Goal: Information Seeking & Learning: Learn about a topic

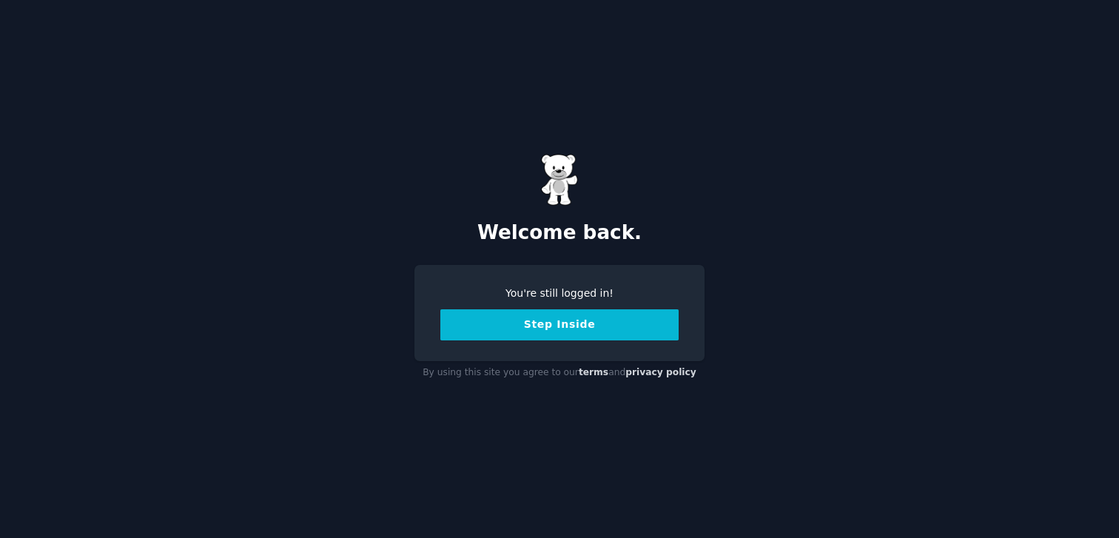
click at [602, 330] on button "Step Inside" at bounding box center [559, 324] width 238 height 31
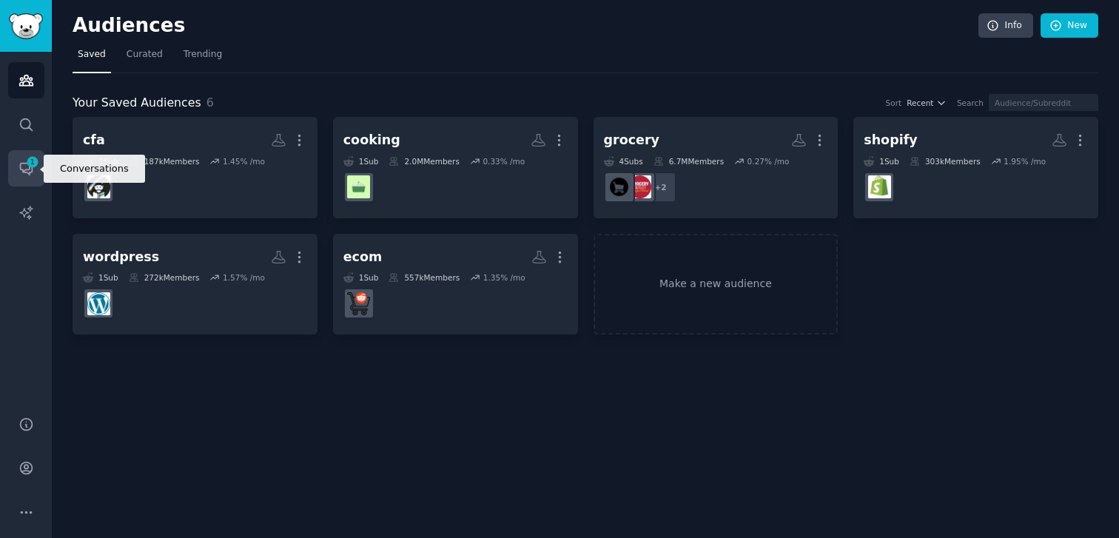
click at [20, 172] on icon "Sidebar" at bounding box center [27, 169] width 16 height 16
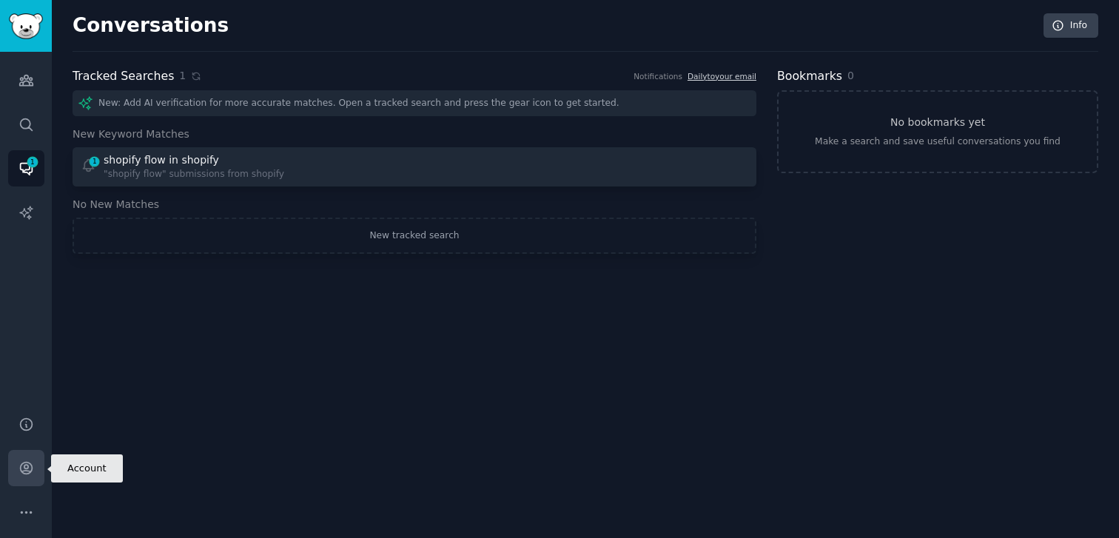
click at [28, 472] on icon "Sidebar" at bounding box center [27, 468] width 16 height 16
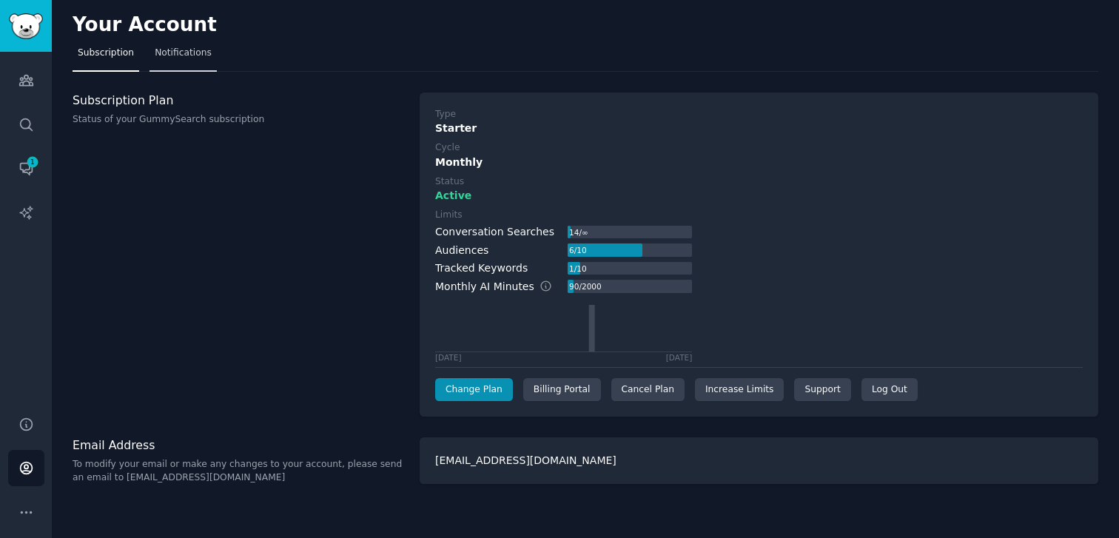
click at [164, 47] on span "Notifications" at bounding box center [183, 53] width 57 height 13
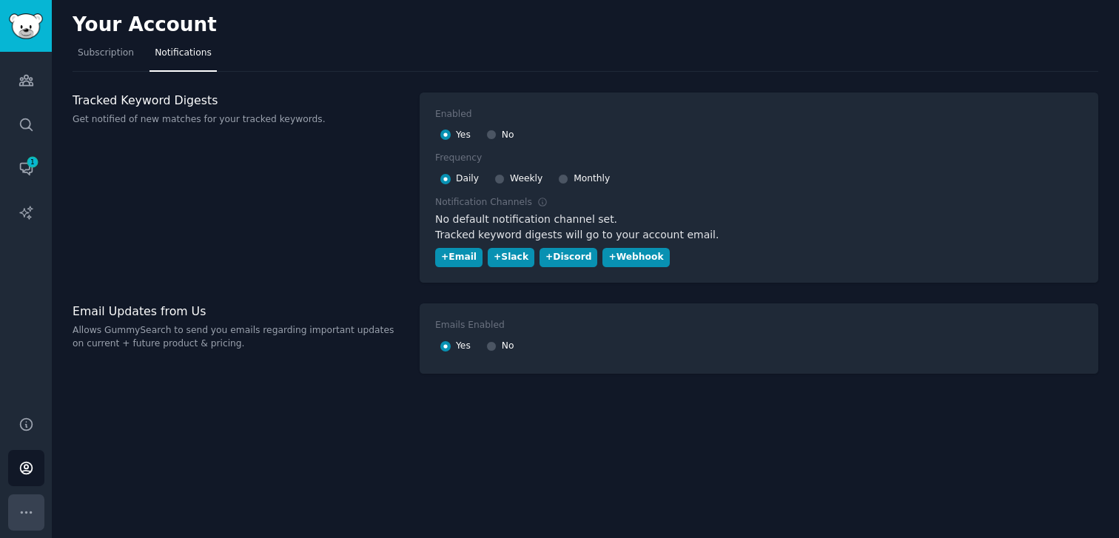
click at [30, 517] on icon "Sidebar" at bounding box center [27, 513] width 16 height 16
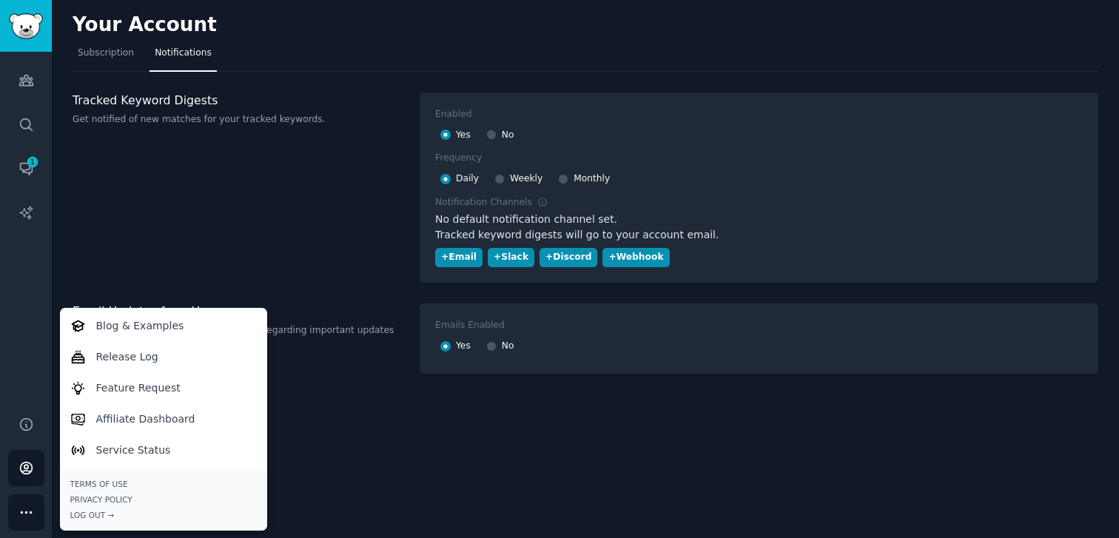
click at [227, 255] on div "Tracked Keyword Digests Get notified of new matches for your tracked keywords." at bounding box center [239, 188] width 332 height 191
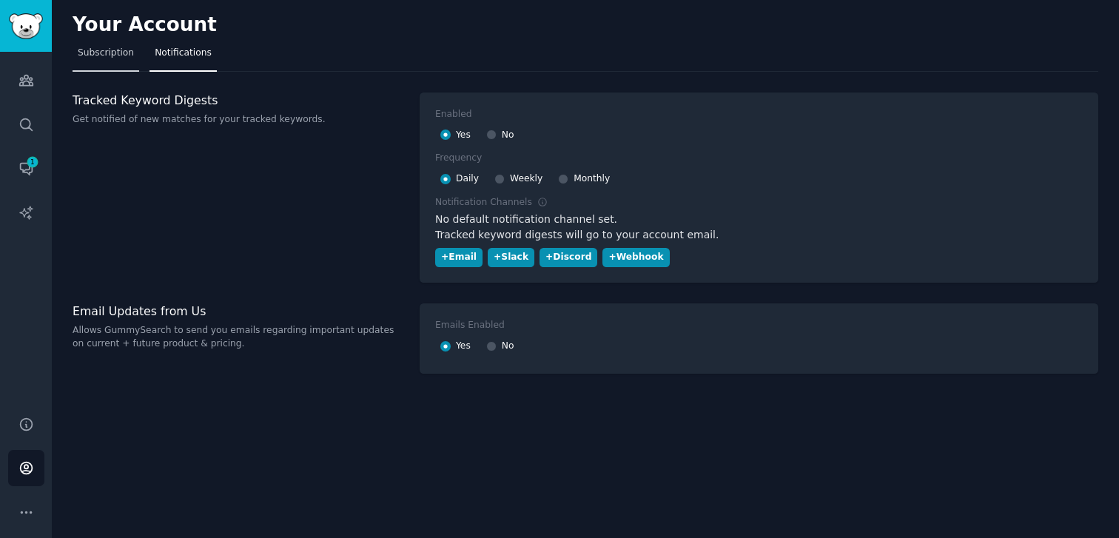
click at [124, 64] on link "Subscription" at bounding box center [106, 56] width 67 height 30
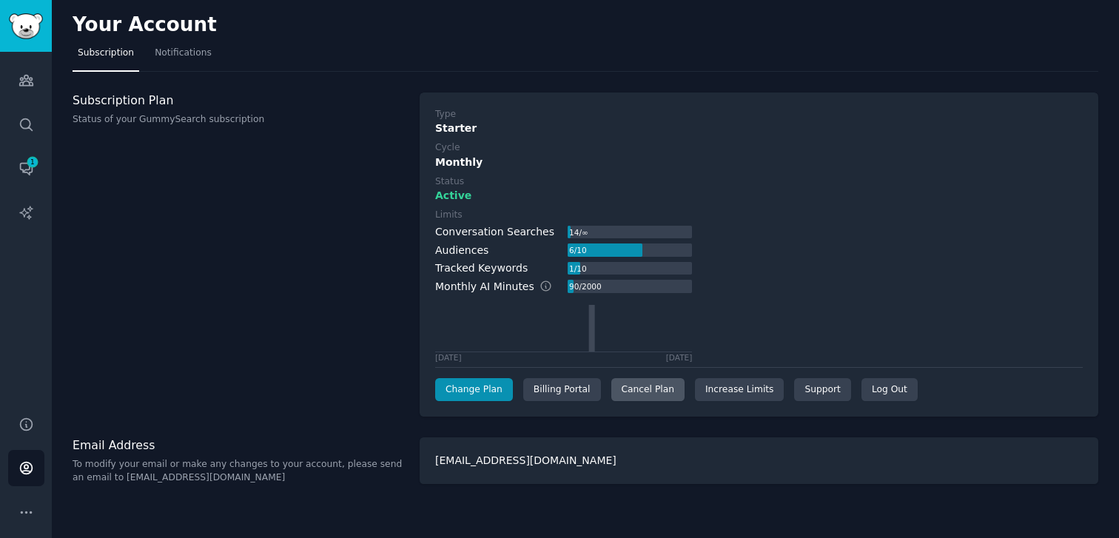
click at [632, 386] on div "Cancel Plan" at bounding box center [647, 390] width 73 height 24
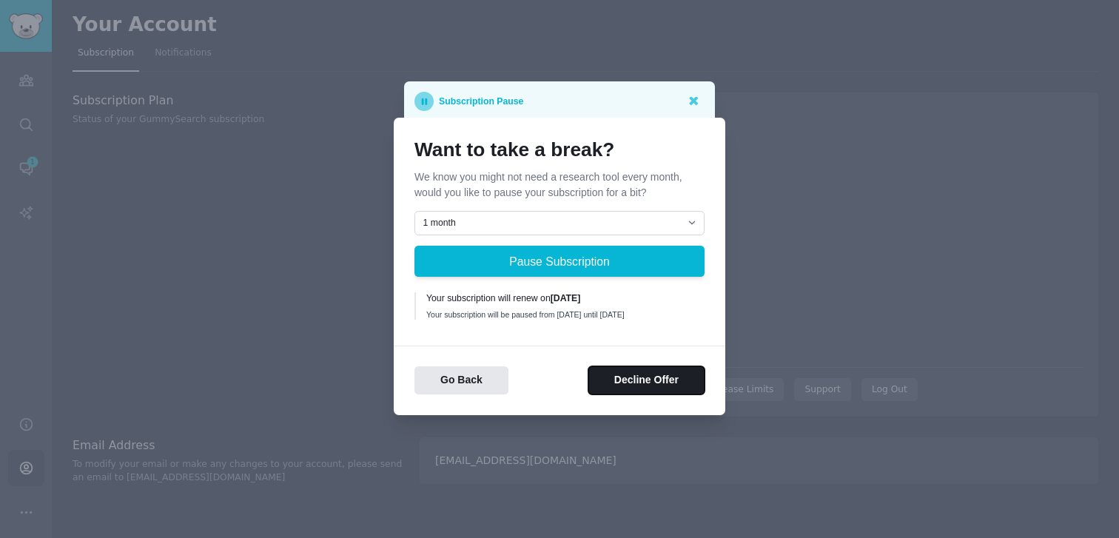
drag, startPoint x: 617, startPoint y: 378, endPoint x: 491, endPoint y: 311, distance: 142.4
click at [491, 311] on div "Want to take a break? We know you might not need a research tool every month, w…" at bounding box center [560, 267] width 332 height 298
drag, startPoint x: 487, startPoint y: 308, endPoint x: 560, endPoint y: 324, distance: 75.1
click at [560, 320] on div "Your subscription will be paused from August 19, 2025 until September 19, 2025" at bounding box center [560, 314] width 268 height 10
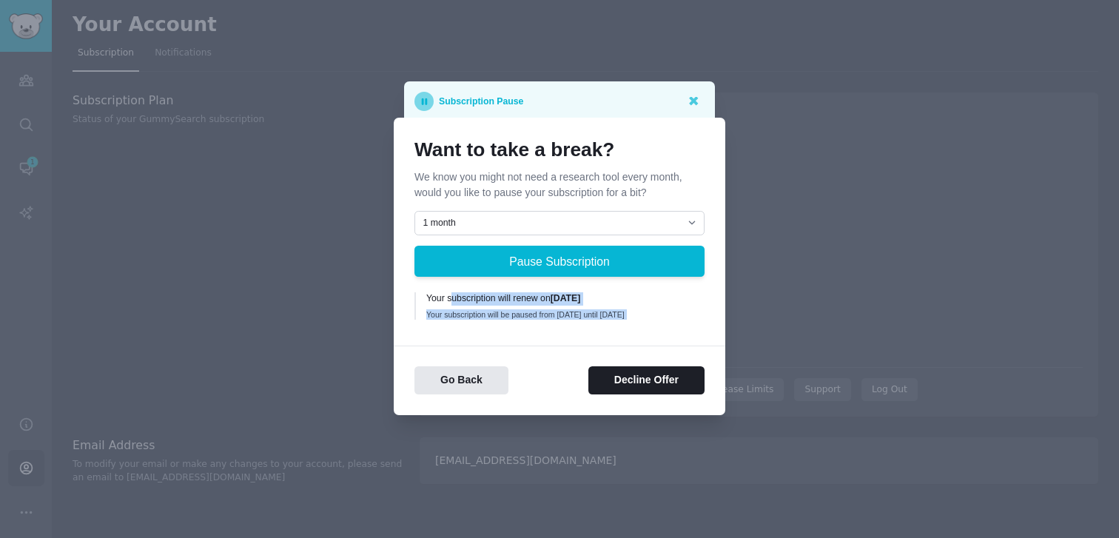
drag, startPoint x: 560, startPoint y: 324, endPoint x: 484, endPoint y: 294, distance: 82.1
click at [484, 294] on div "Your subscription will renew on September 19, 2025 Your subscription will be pa…" at bounding box center [560, 305] width 268 height 27
click at [484, 294] on div "Your subscription will renew on September 19, 2025" at bounding box center [560, 298] width 268 height 13
drag, startPoint x: 484, startPoint y: 294, endPoint x: 597, endPoint y: 323, distance: 116.9
click at [597, 320] on div "Your subscription will renew on September 19, 2025 Your subscription will be pa…" at bounding box center [560, 305] width 268 height 27
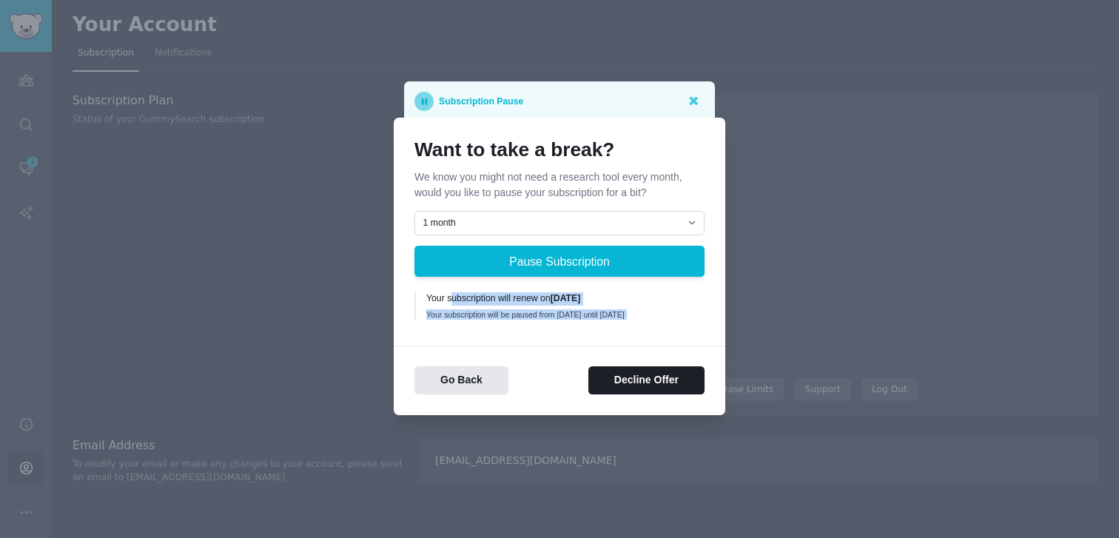
click at [597, 320] on div "Your subscription will be paused from August 19, 2025 until September 19, 2025" at bounding box center [560, 314] width 268 height 10
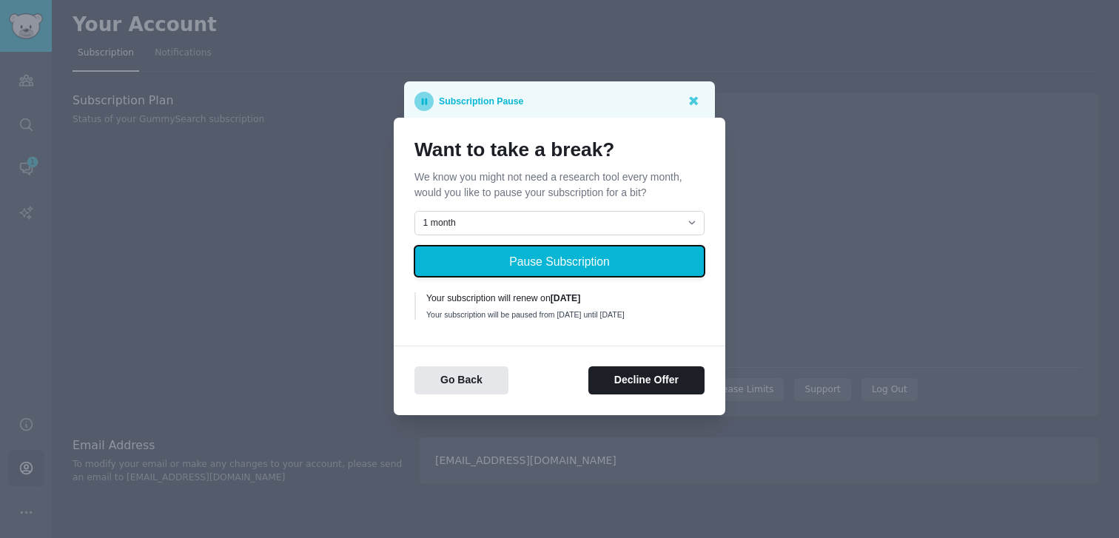
drag, startPoint x: 574, startPoint y: 256, endPoint x: 616, endPoint y: 200, distance: 69.9
click at [616, 200] on div "Want to take a break? We know you might not need a research tool every month, w…" at bounding box center [560, 231] width 290 height 187
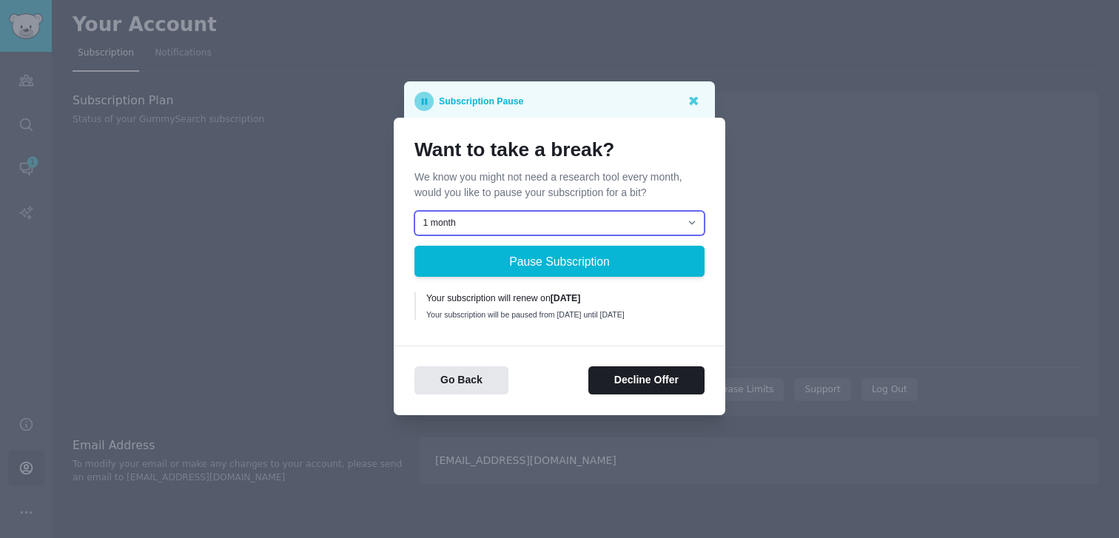
click at [594, 213] on select "1 month 2 months 3 months Choose a custom date to resume" at bounding box center [560, 223] width 290 height 25
click at [415, 211] on select "1 month 2 months 3 months Choose a custom date to resume" at bounding box center [560, 223] width 290 height 25
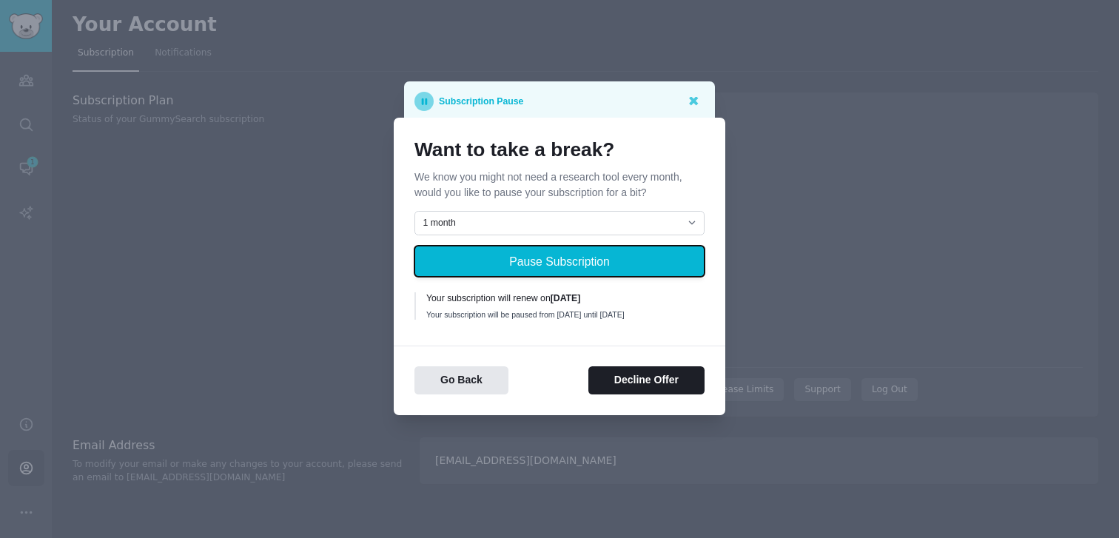
drag, startPoint x: 571, startPoint y: 261, endPoint x: 611, endPoint y: 218, distance: 58.1
click at [610, 219] on div "1 month 2 months 3 months Choose a custom date to resume Pause Subscription You…" at bounding box center [560, 268] width 290 height 114
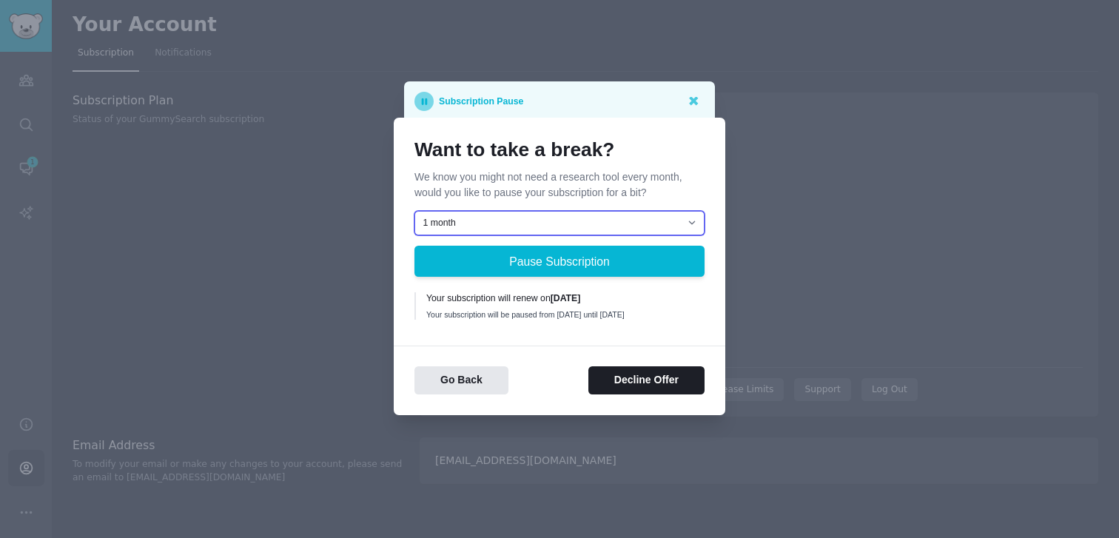
click at [611, 218] on select "1 month 2 months 3 months Choose a custom date to resume" at bounding box center [560, 223] width 290 height 25
select select "[object Object]"
click at [415, 211] on select "1 month 2 months 3 months Choose a custom date to resume" at bounding box center [560, 223] width 290 height 25
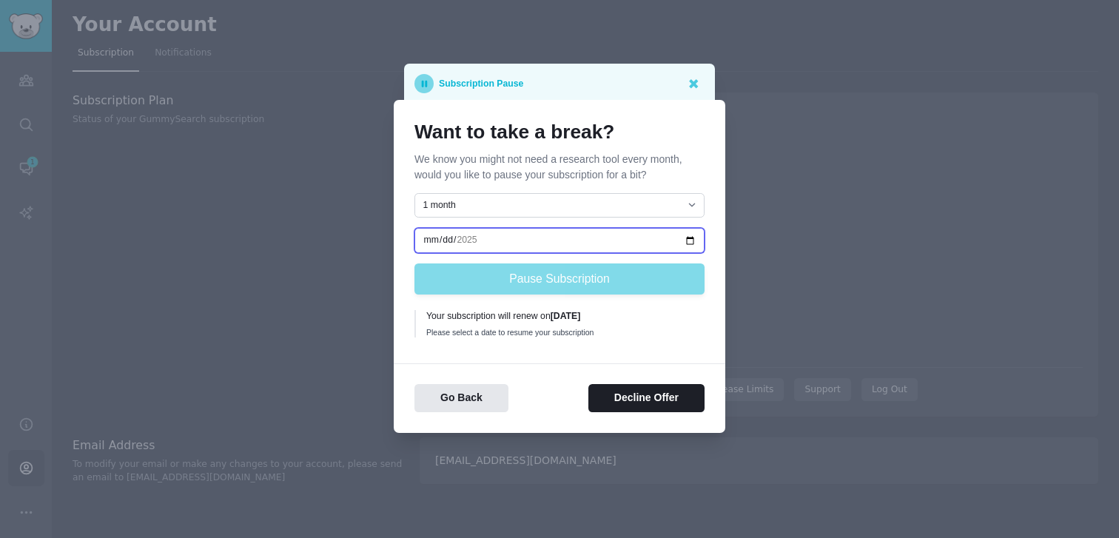
click at [560, 241] on input "date" at bounding box center [560, 240] width 290 height 25
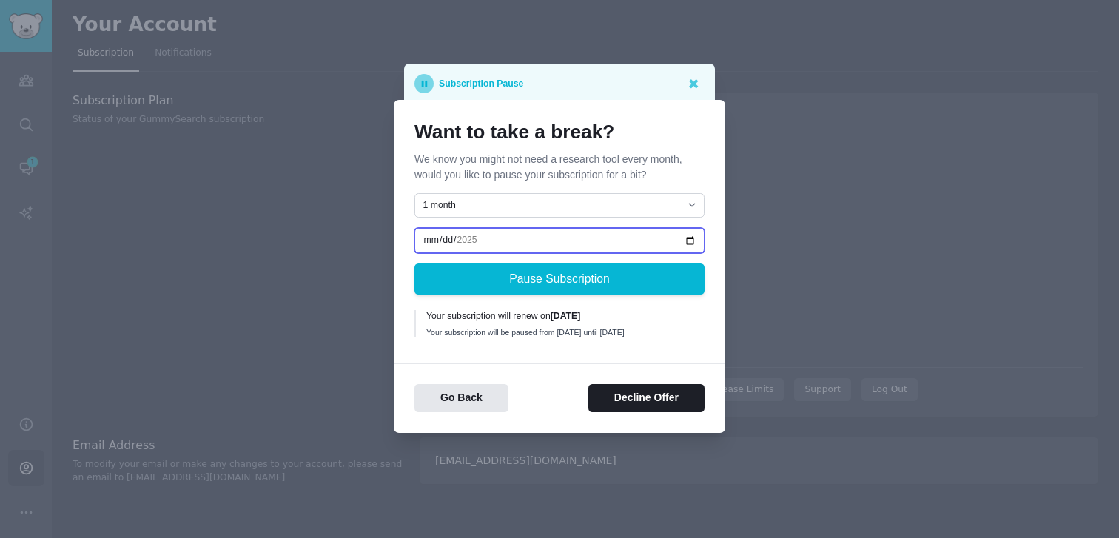
type input "2025-11-19"
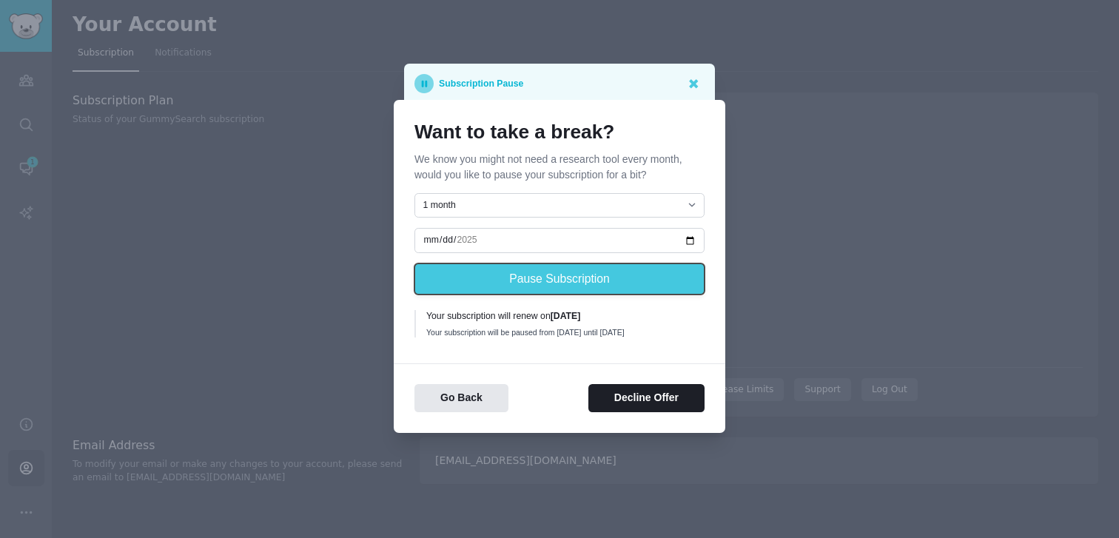
click at [614, 276] on button "Pause Subscription" at bounding box center [560, 279] width 290 height 31
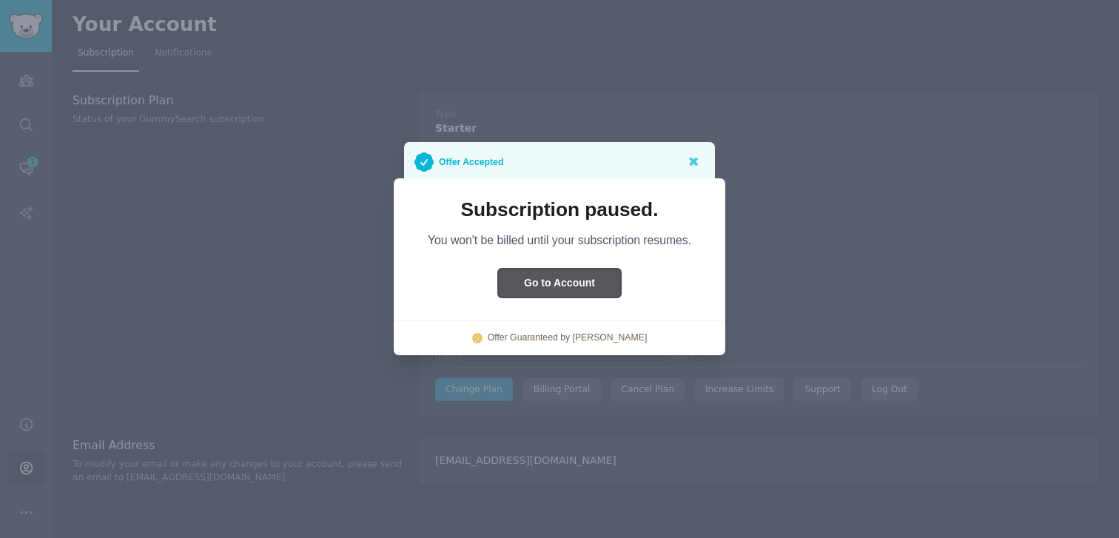
click at [597, 286] on button "Go to Account" at bounding box center [559, 283] width 123 height 29
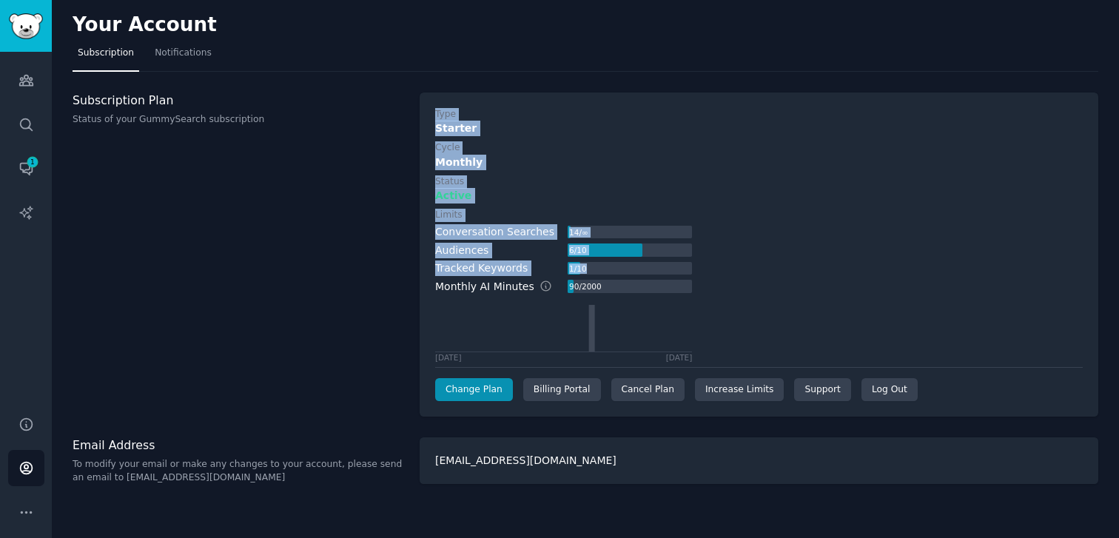
drag, startPoint x: 342, startPoint y: 184, endPoint x: 785, endPoint y: 276, distance: 452.3
click at [780, 276] on div "Subscription Plan Status of your GummySearch subscription Type Starter Cycle Mo…" at bounding box center [586, 255] width 1026 height 325
click at [785, 276] on div "Limits Conversation Searches 14 / ∞ Audiences 6 / 10 Tracked Keywords 1 / 10 Mo…" at bounding box center [759, 285] width 648 height 153
drag, startPoint x: 370, startPoint y: 199, endPoint x: 998, endPoint y: 376, distance: 652.2
click at [976, 362] on div "Subscription Plan Status of your GummySearch subscription Type Starter Cycle Mo…" at bounding box center [586, 255] width 1026 height 325
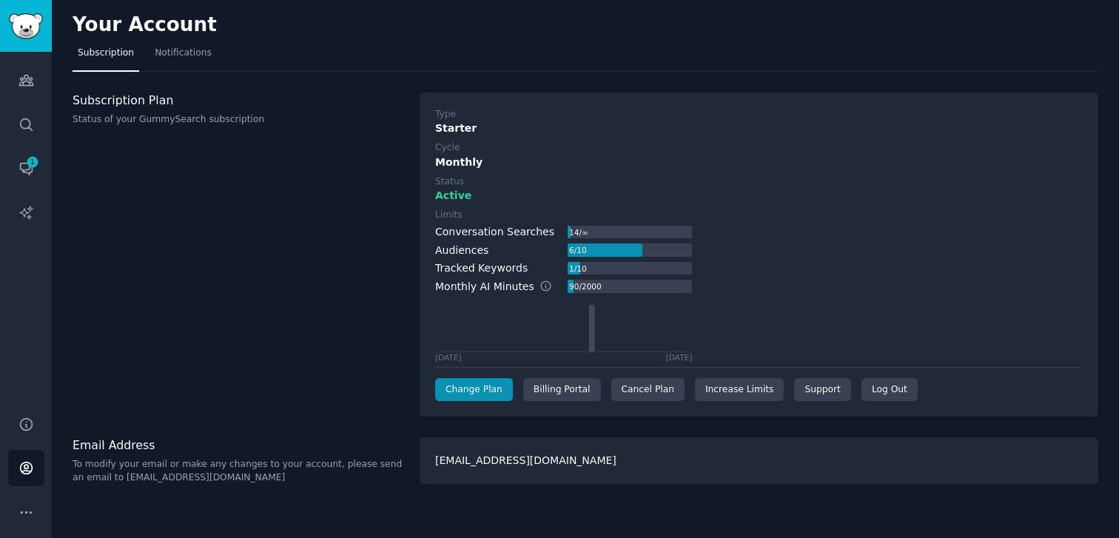
click at [998, 376] on div "Type Starter Cycle Monthly Status Active Limits Conversation Searches 14 / ∞ Au…" at bounding box center [759, 255] width 648 height 294
click at [662, 392] on div "Cancel Plan" at bounding box center [647, 390] width 73 height 24
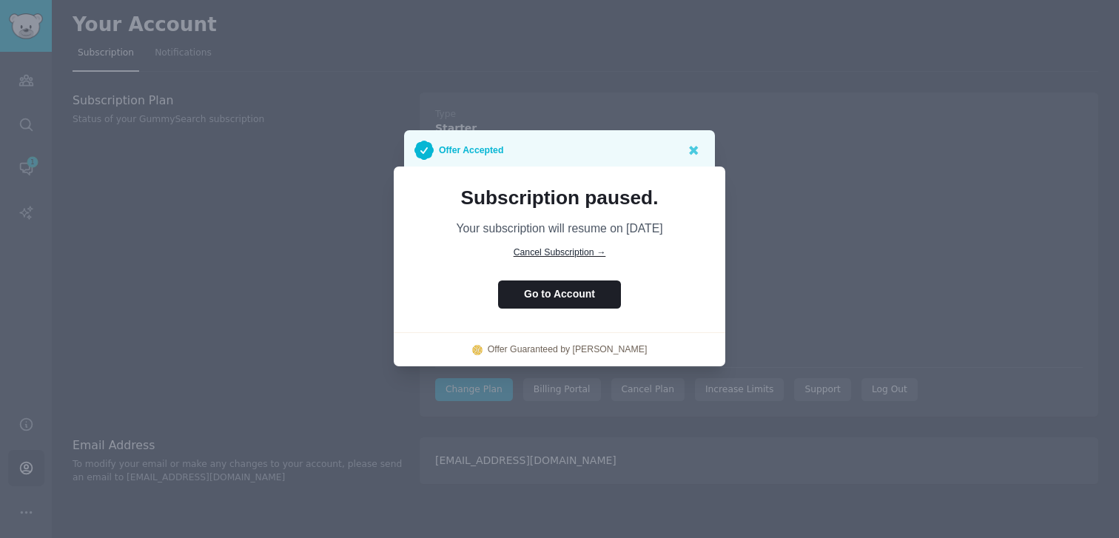
click at [899, 280] on div at bounding box center [559, 269] width 1119 height 538
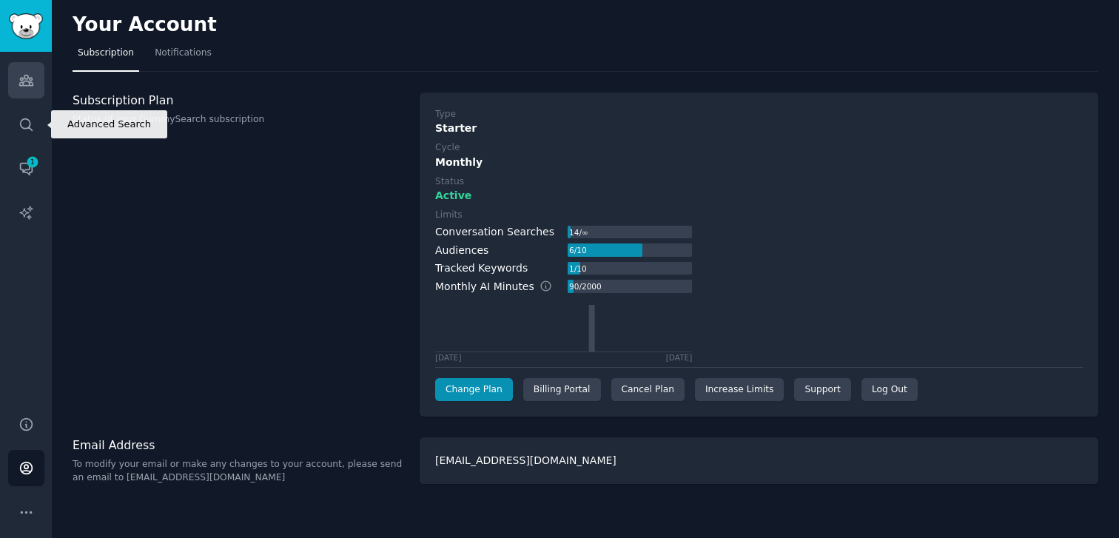
click at [29, 93] on link "Audiences" at bounding box center [26, 80] width 36 height 36
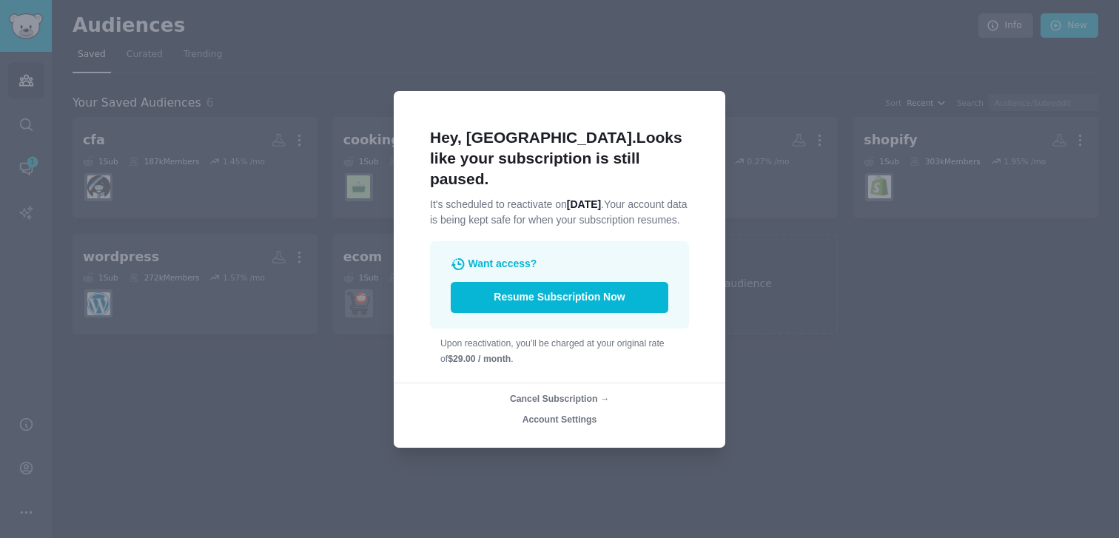
click at [574, 396] on span "Cancel Subscription →" at bounding box center [559, 399] width 99 height 10
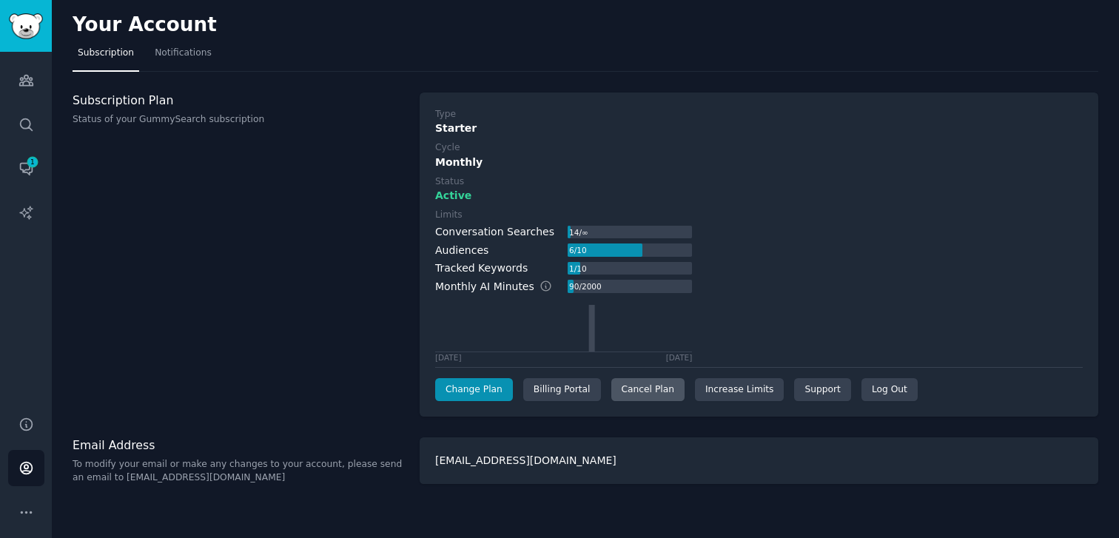
click at [649, 397] on div "Cancel Plan" at bounding box center [647, 390] width 73 height 24
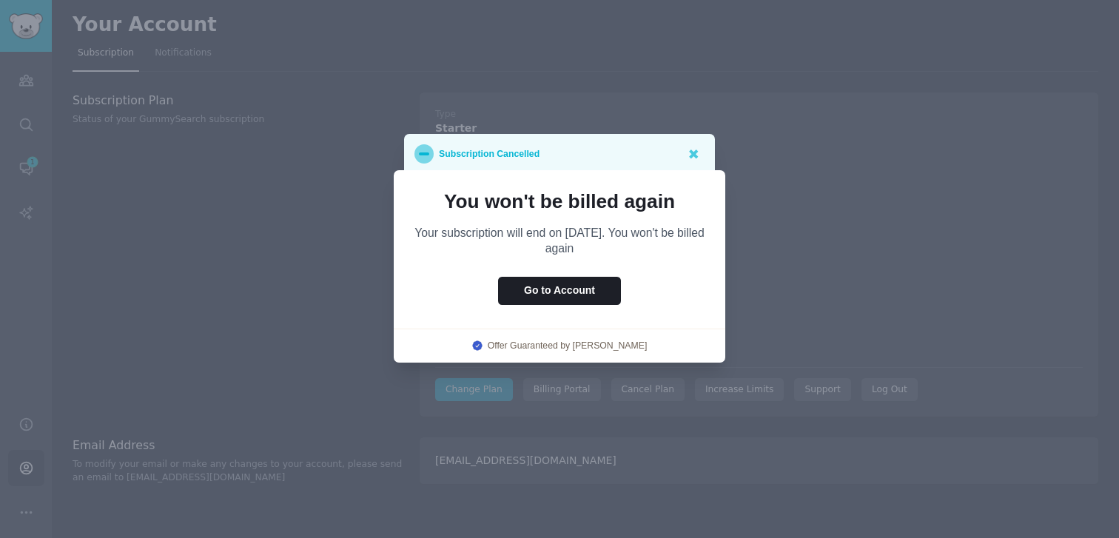
click at [705, 152] on div "Subscription Cancelled" at bounding box center [559, 154] width 311 height 40
click at [695, 152] on icon at bounding box center [693, 154] width 9 height 9
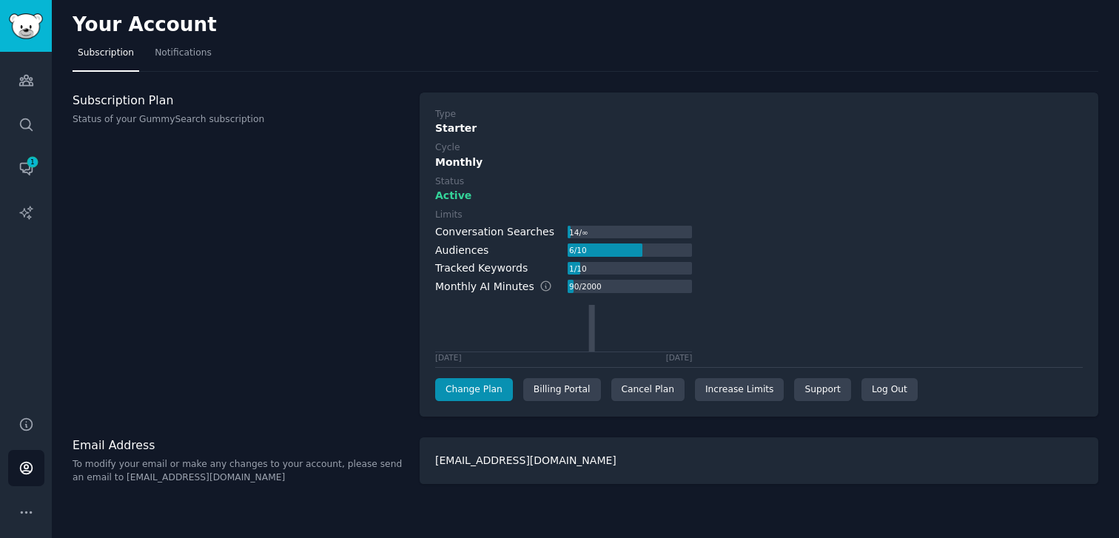
click at [330, 290] on div "Subscription Plan Status of your GummySearch subscription" at bounding box center [239, 255] width 332 height 325
click at [36, 159] on span "1" at bounding box center [32, 162] width 13 height 10
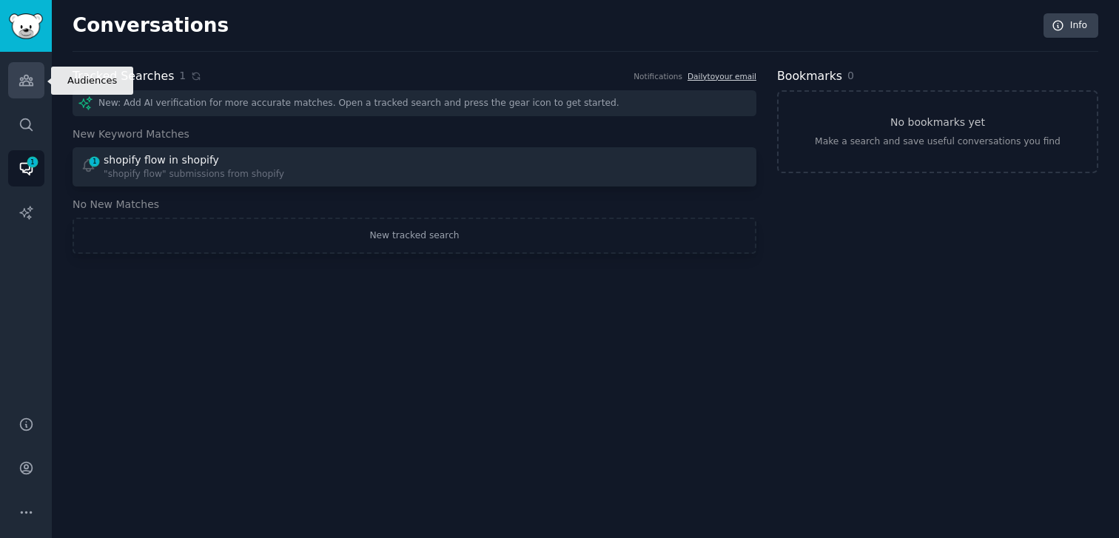
click at [41, 73] on link "Audiences" at bounding box center [26, 80] width 36 height 36
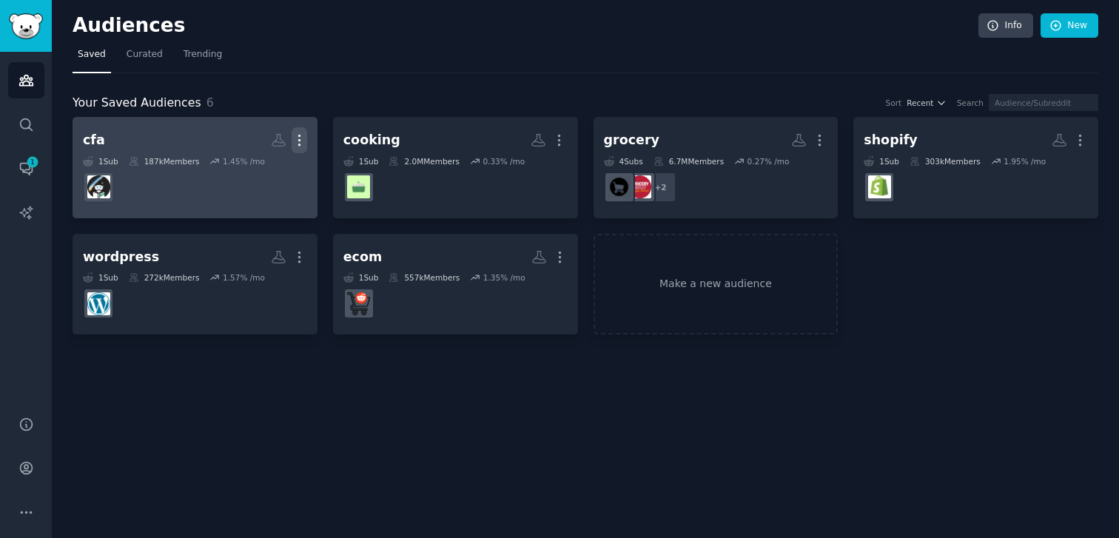
click at [304, 140] on icon "button" at bounding box center [300, 141] width 16 height 16
click at [264, 169] on p "Delete" at bounding box center [259, 172] width 34 height 16
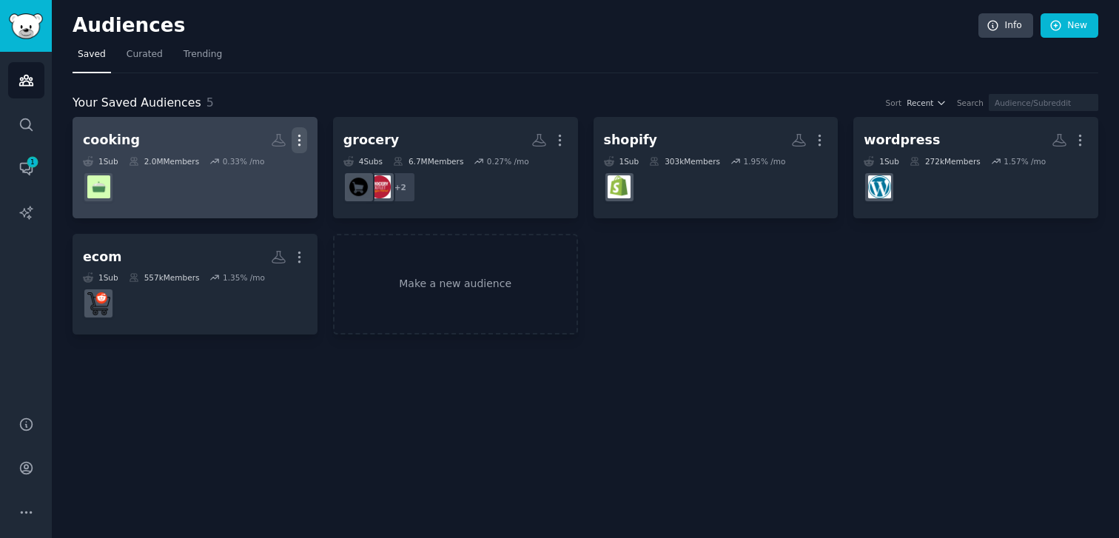
click at [302, 143] on icon "button" at bounding box center [300, 141] width 16 height 16
click at [247, 177] on p "Delete" at bounding box center [259, 172] width 34 height 16
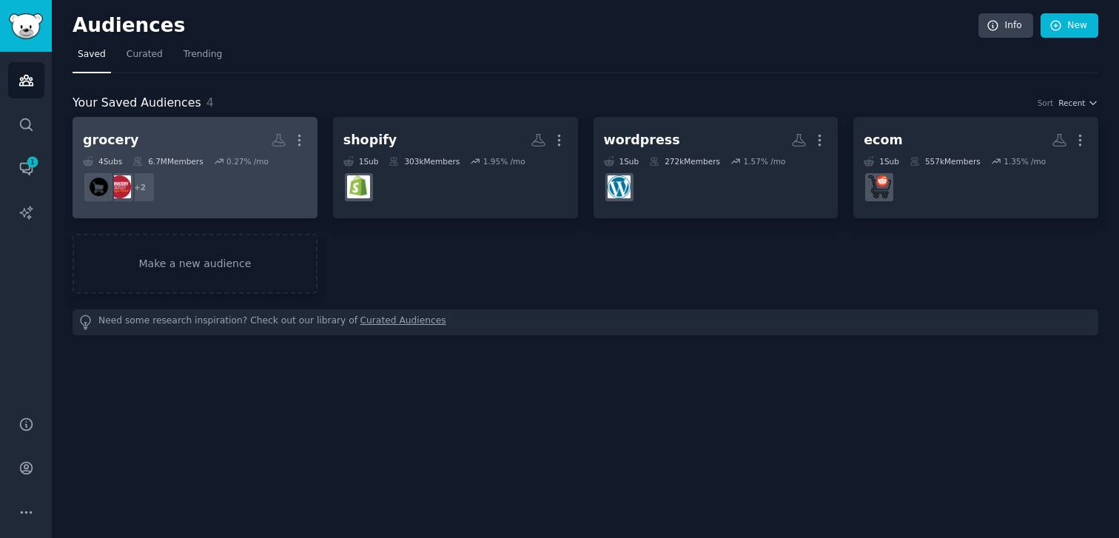
click at [309, 135] on link "grocery Custom Audience More 4 Sub s 6.7M Members 0.27 % /mo + 2" at bounding box center [195, 167] width 245 height 101
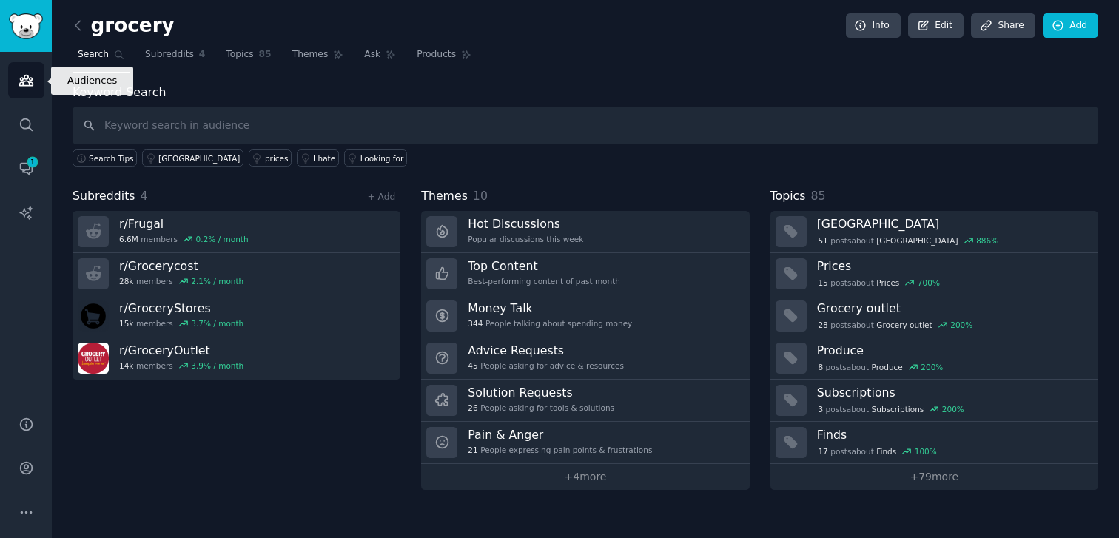
click at [27, 79] on icon "Sidebar" at bounding box center [27, 81] width 16 height 16
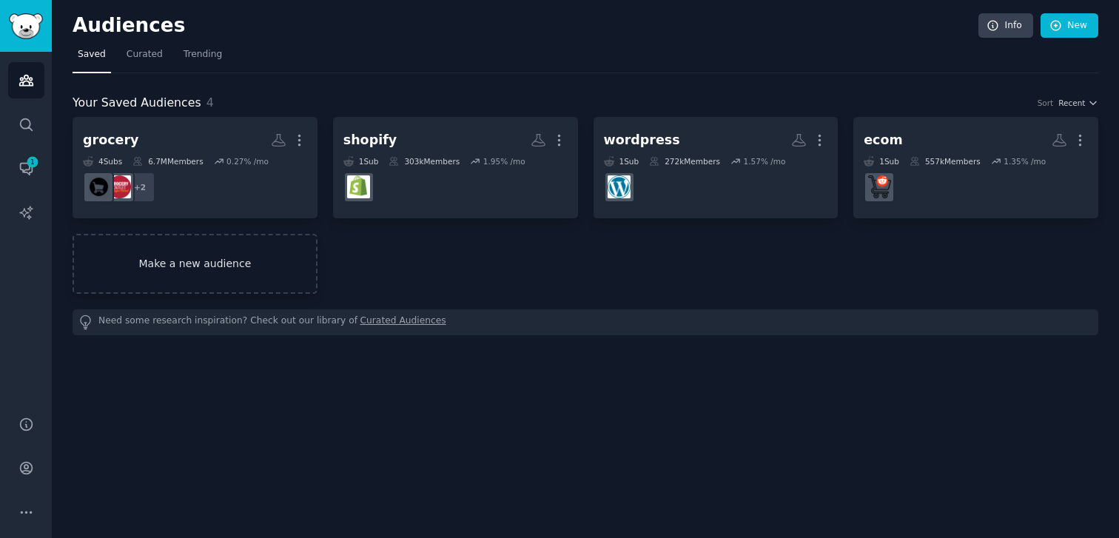
click at [207, 249] on link "Make a new audience" at bounding box center [195, 264] width 245 height 60
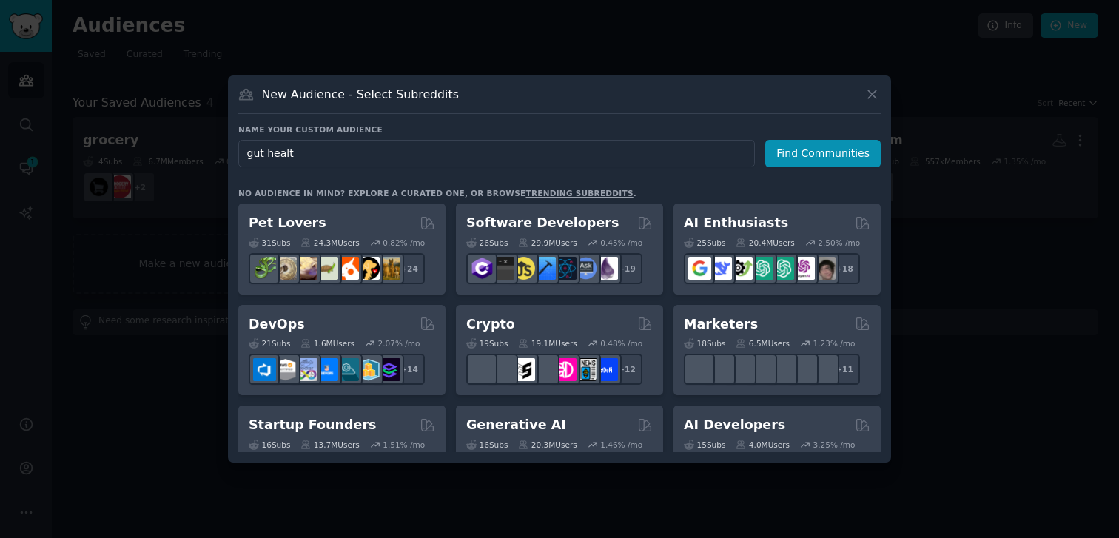
type input "gut health"
click button "Find Communities" at bounding box center [822, 153] width 115 height 27
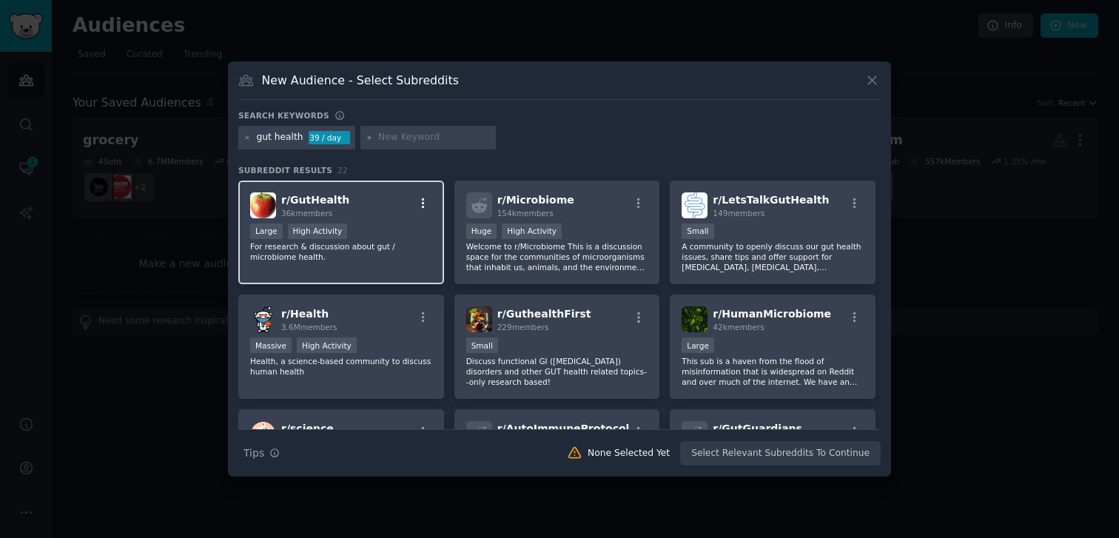
click at [422, 200] on icon "button" at bounding box center [423, 203] width 3 height 10
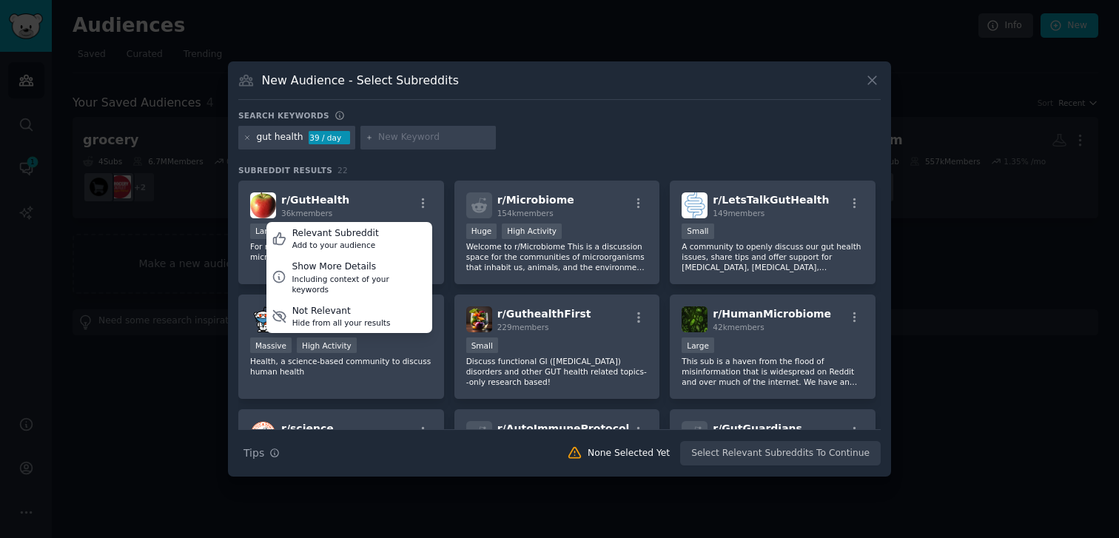
click at [548, 138] on div "gut health 39 / day" at bounding box center [559, 140] width 643 height 29
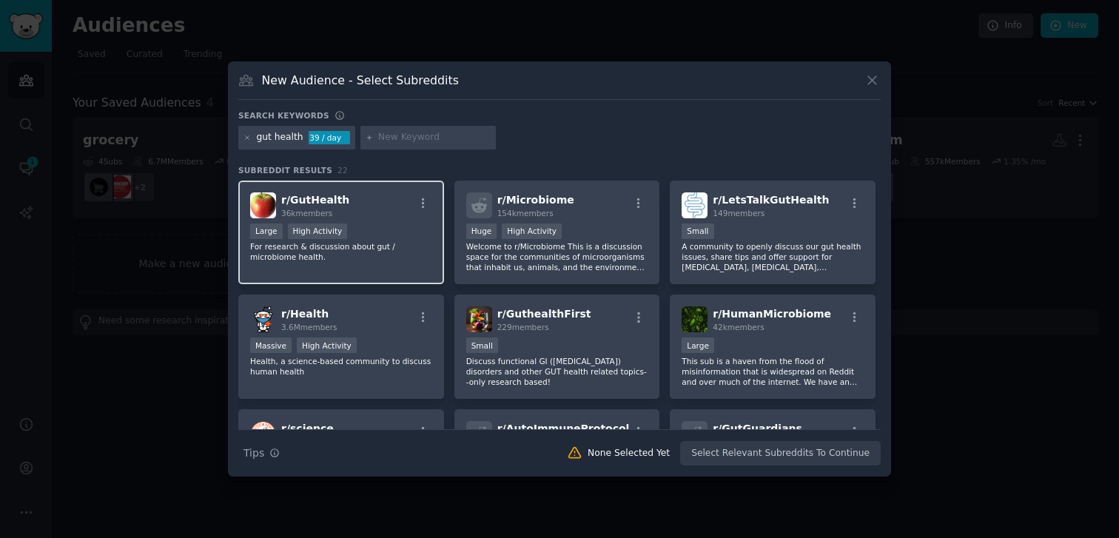
click at [383, 247] on p "For research & discussion about gut / microbiome health." at bounding box center [341, 251] width 182 height 21
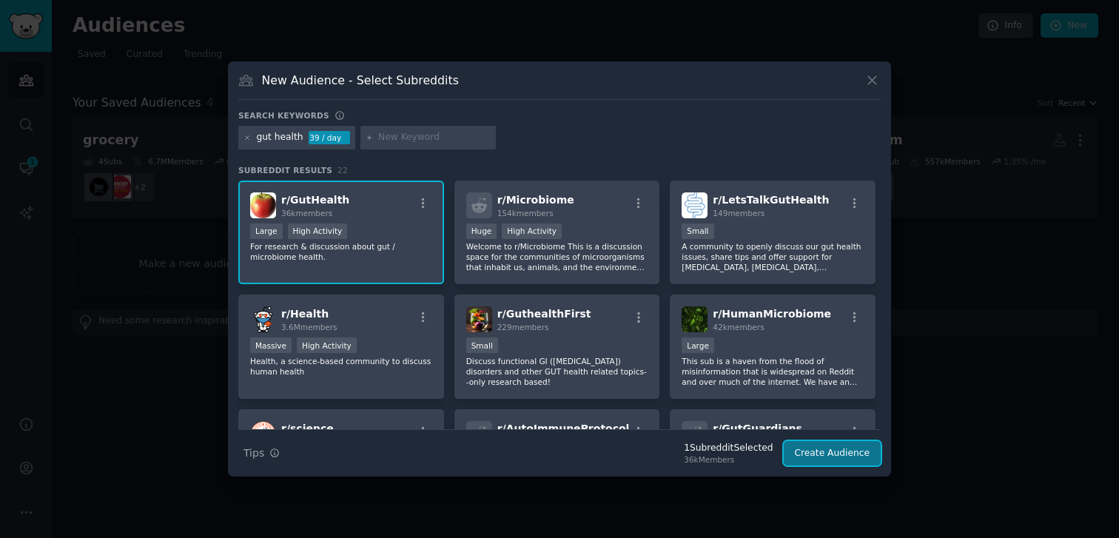
click at [852, 463] on button "Create Audience" at bounding box center [833, 453] width 98 height 25
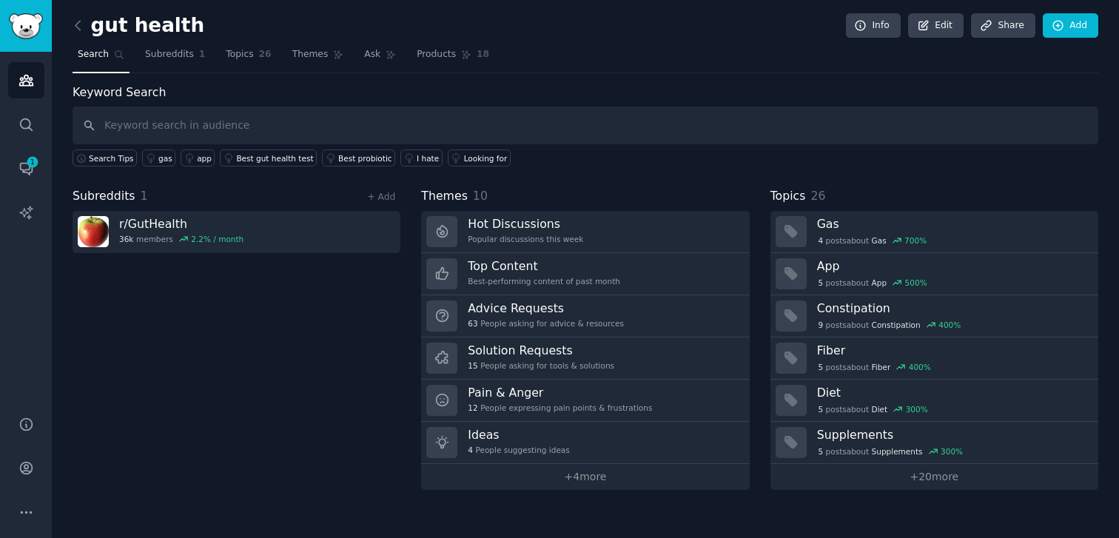
click at [275, 375] on div "Subreddits 1 + Add r/ GutHealth 36k members 2.2 % / month" at bounding box center [237, 338] width 328 height 303
click at [572, 479] on link "+ 4 more" at bounding box center [585, 477] width 328 height 26
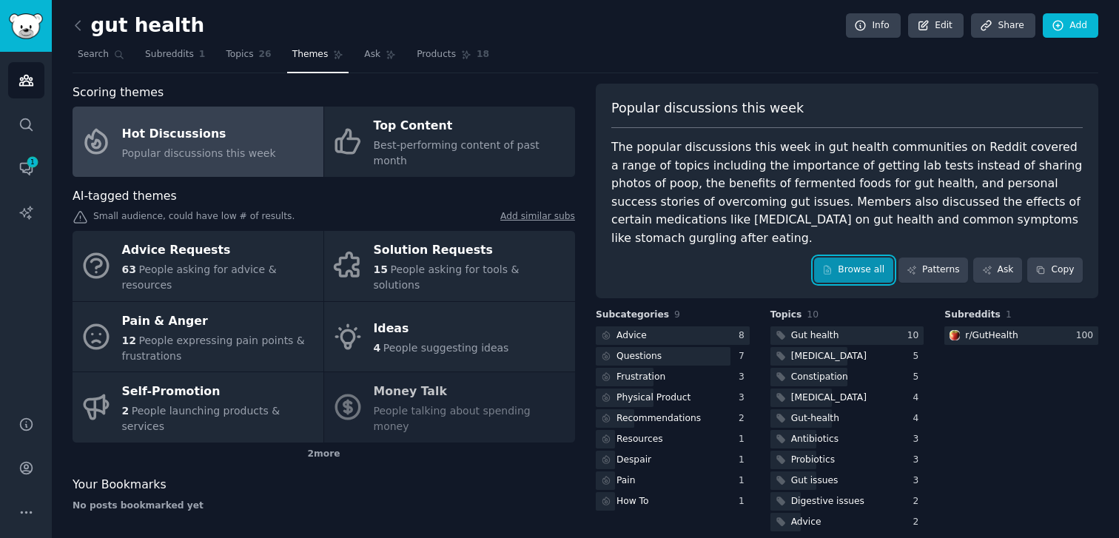
click at [870, 258] on link "Browse all" at bounding box center [853, 270] width 79 height 25
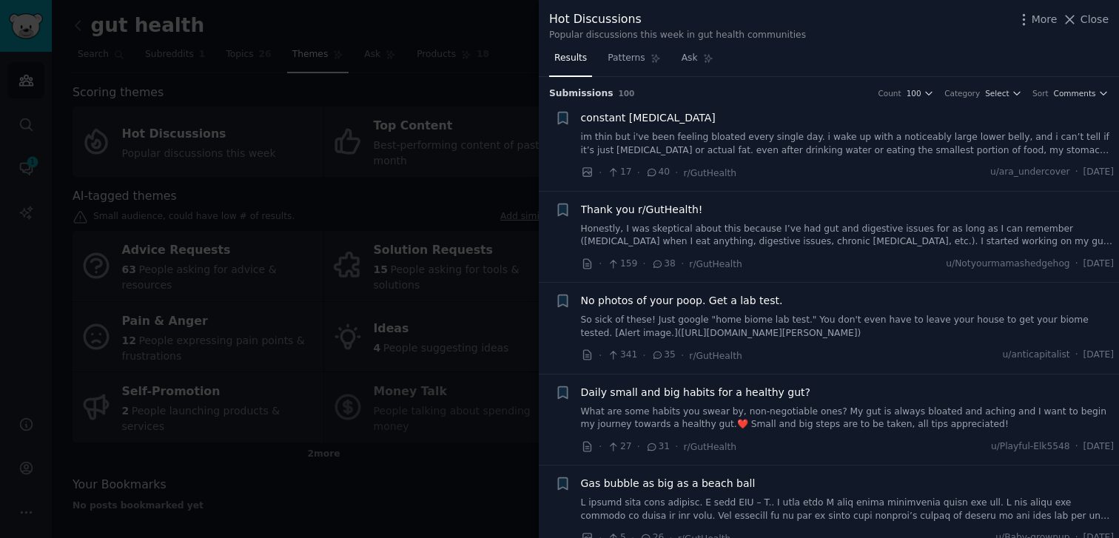
click at [730, 147] on link "im thin but i've been feeling bloated every single day. i wake up with a notice…" at bounding box center [848, 144] width 534 height 26
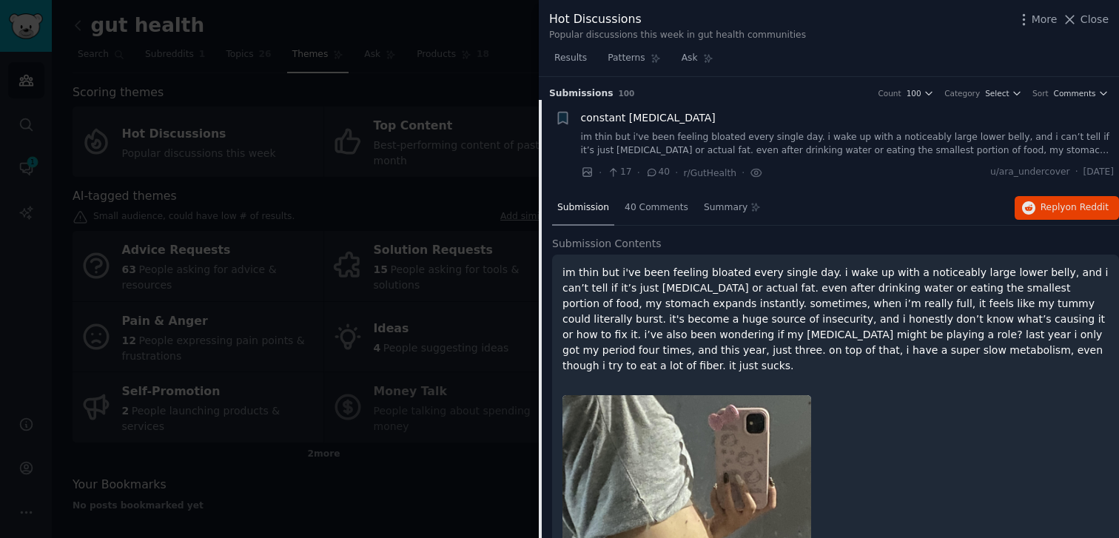
scroll to position [23, 0]
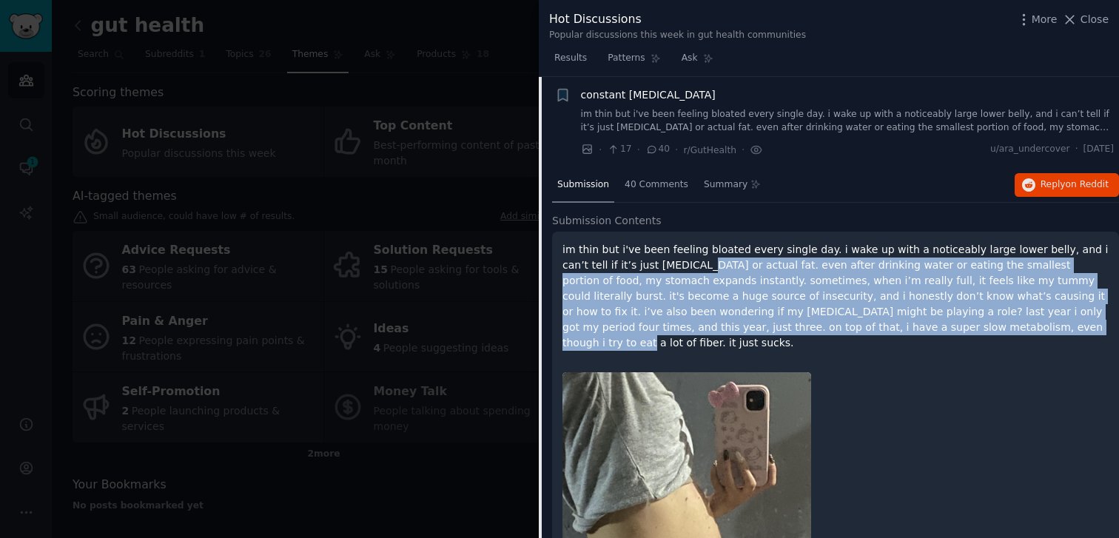
drag, startPoint x: 649, startPoint y: 259, endPoint x: 908, endPoint y: 334, distance: 269.7
click at [908, 334] on p "im thin but i've been feeling bloated every single day. i wake up with a notice…" at bounding box center [836, 296] width 546 height 109
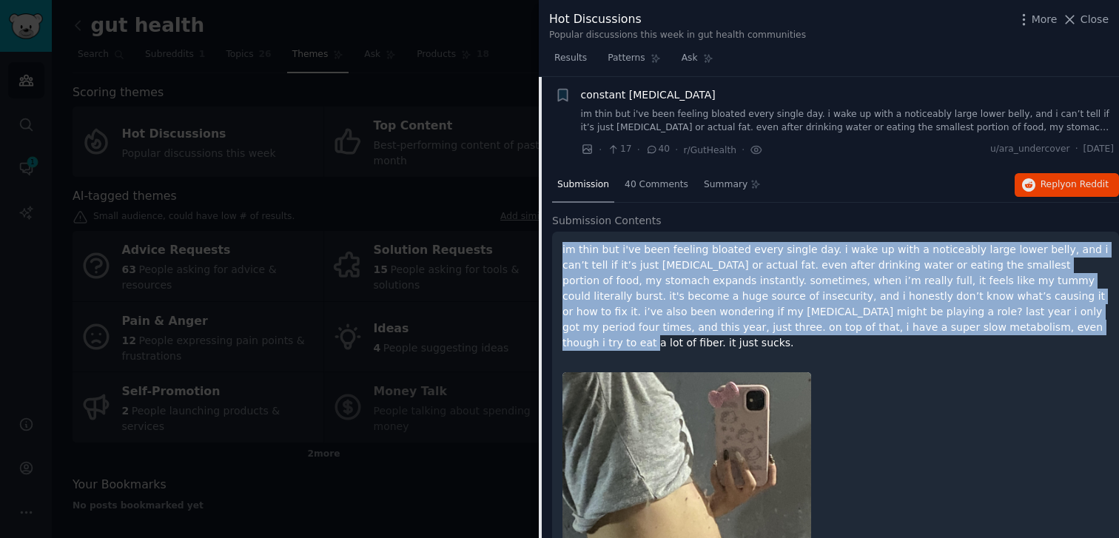
drag, startPoint x: 908, startPoint y: 334, endPoint x: 721, endPoint y: 238, distance: 209.6
click at [721, 238] on div "im thin but i've been feeling bloated every single day. i wake up with a notice…" at bounding box center [835, 478] width 567 height 493
drag, startPoint x: 721, startPoint y: 238, endPoint x: 941, endPoint y: 333, distance: 239.4
click at [930, 330] on div "im thin but i've been feeling bloated every single day. i wake up with a notice…" at bounding box center [835, 478] width 567 height 493
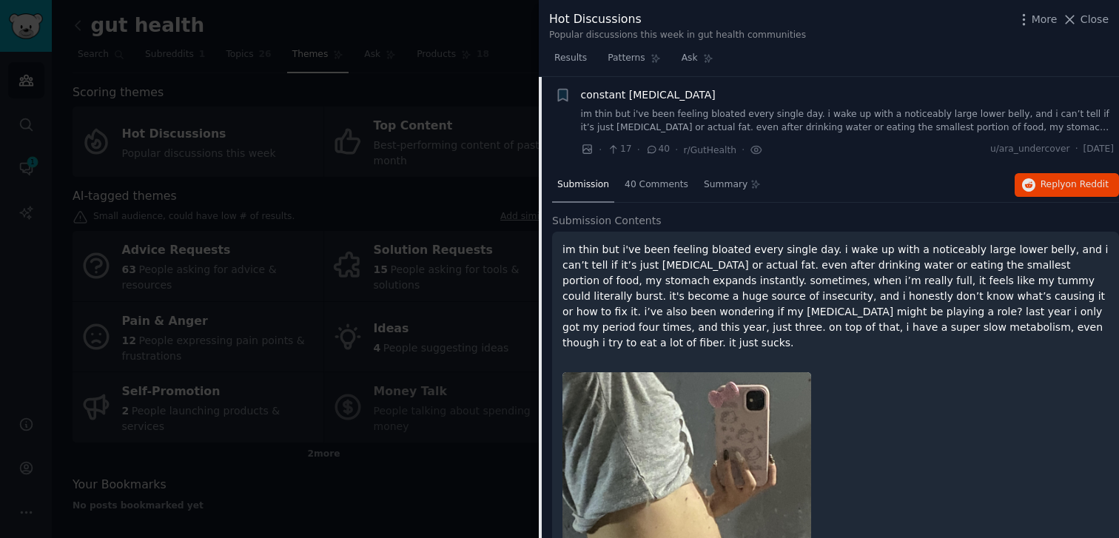
click at [941, 333] on p "im thin but i've been feeling bloated every single day. i wake up with a notice…" at bounding box center [836, 296] width 546 height 109
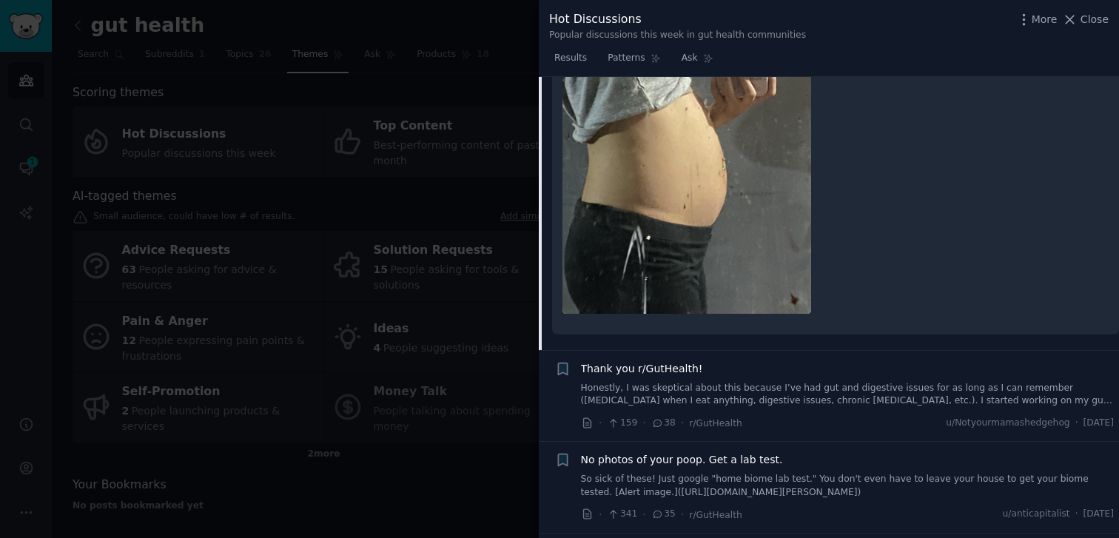
scroll to position [78, 0]
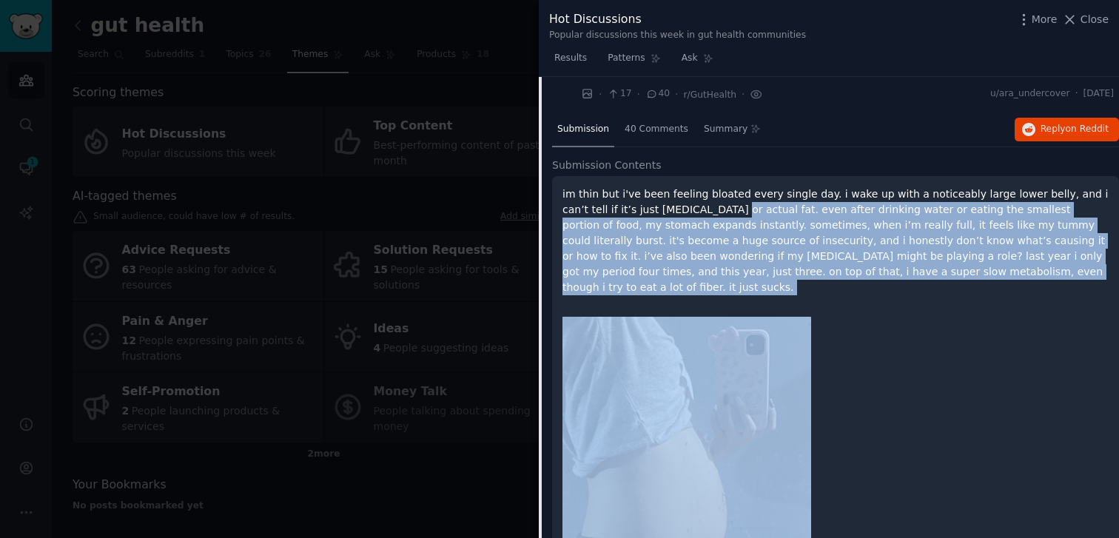
drag, startPoint x: 679, startPoint y: 204, endPoint x: 1013, endPoint y: 292, distance: 346.2
click at [1009, 292] on div "im thin but i've been feeling bloated every single day. i wake up with a notice…" at bounding box center [835, 422] width 567 height 493
click at [1013, 306] on div at bounding box center [836, 482] width 546 height 352
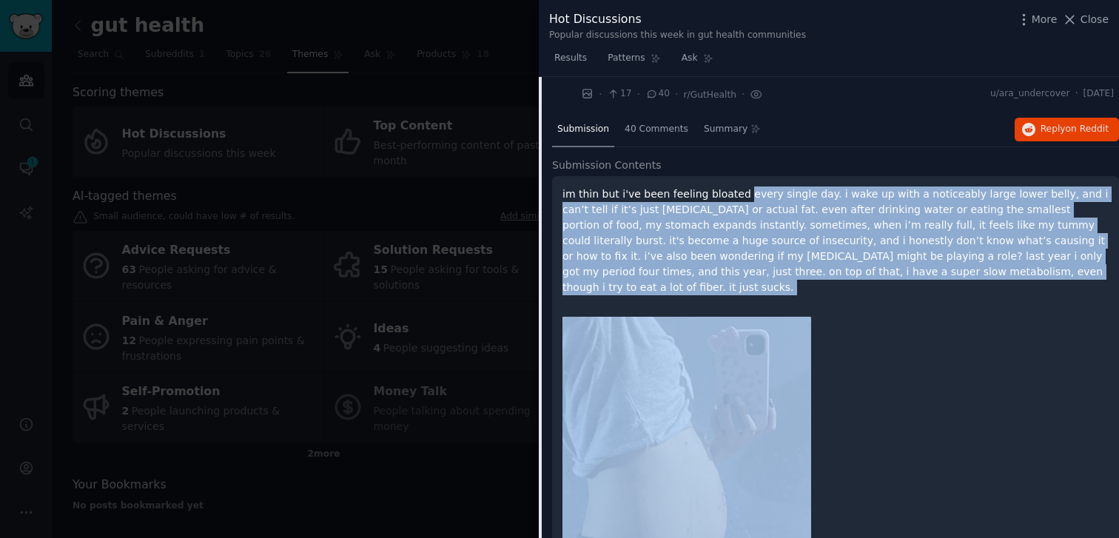
drag, startPoint x: 1013, startPoint y: 292, endPoint x: 750, endPoint y: 195, distance: 281.1
click at [754, 195] on div "im thin but i've been feeling bloated every single day. i wake up with a notice…" at bounding box center [835, 422] width 567 height 493
click at [750, 195] on p "im thin but i've been feeling bloated every single day. i wake up with a notice…" at bounding box center [836, 241] width 546 height 109
drag, startPoint x: 750, startPoint y: 195, endPoint x: 914, endPoint y: 288, distance: 188.3
click at [905, 285] on div "im thin but i've been feeling bloated every single day. i wake up with a notice…" at bounding box center [835, 422] width 567 height 493
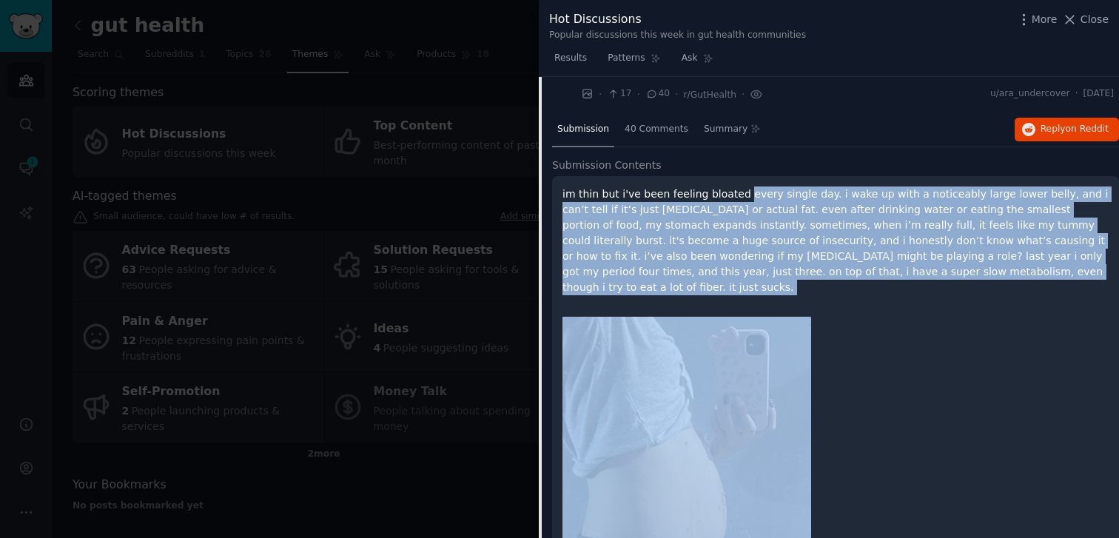
click at [914, 288] on div "im thin but i've been feeling bloated every single day. i wake up with a notice…" at bounding box center [835, 422] width 567 height 493
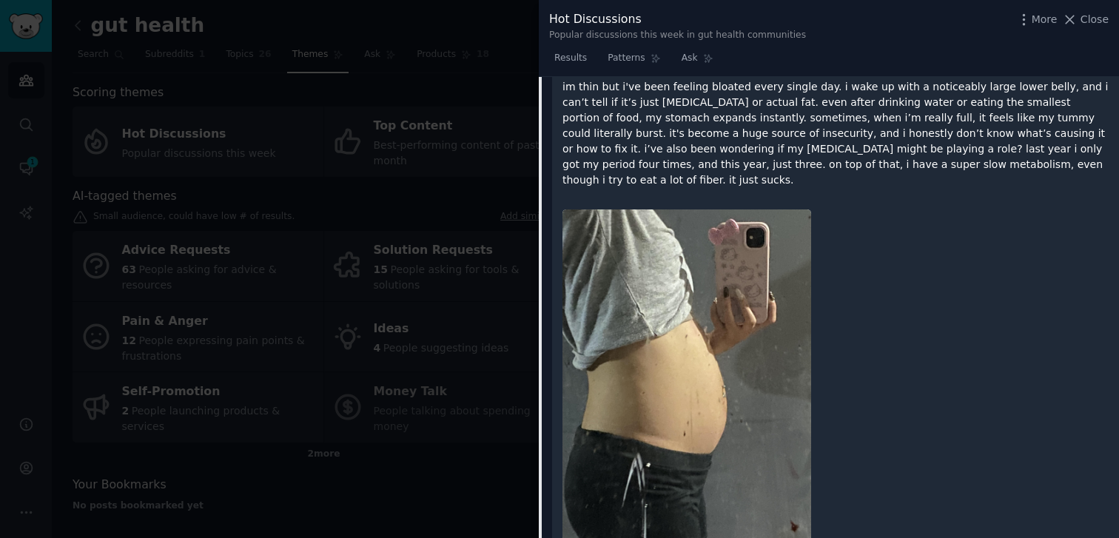
scroll to position [36, 0]
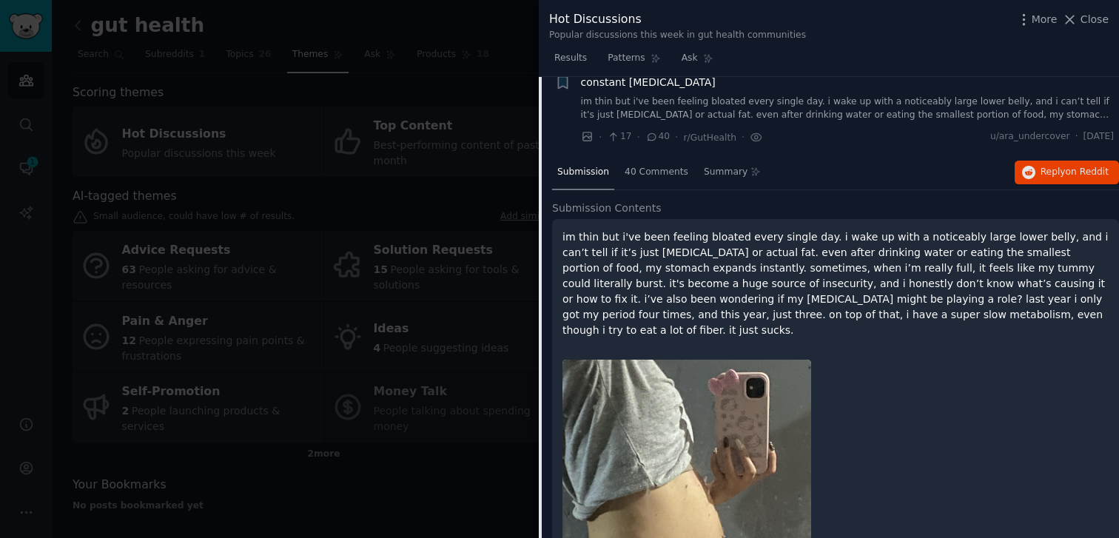
drag, startPoint x: 700, startPoint y: 241, endPoint x: 1044, endPoint y: 326, distance: 354.8
click at [1038, 325] on div "im thin but i've been feeling bloated every single day. i wake up with a notice…" at bounding box center [835, 465] width 567 height 493
click at [1044, 326] on div "im thin but i've been feeling bloated every single day. i wake up with a notice…" at bounding box center [835, 465] width 567 height 493
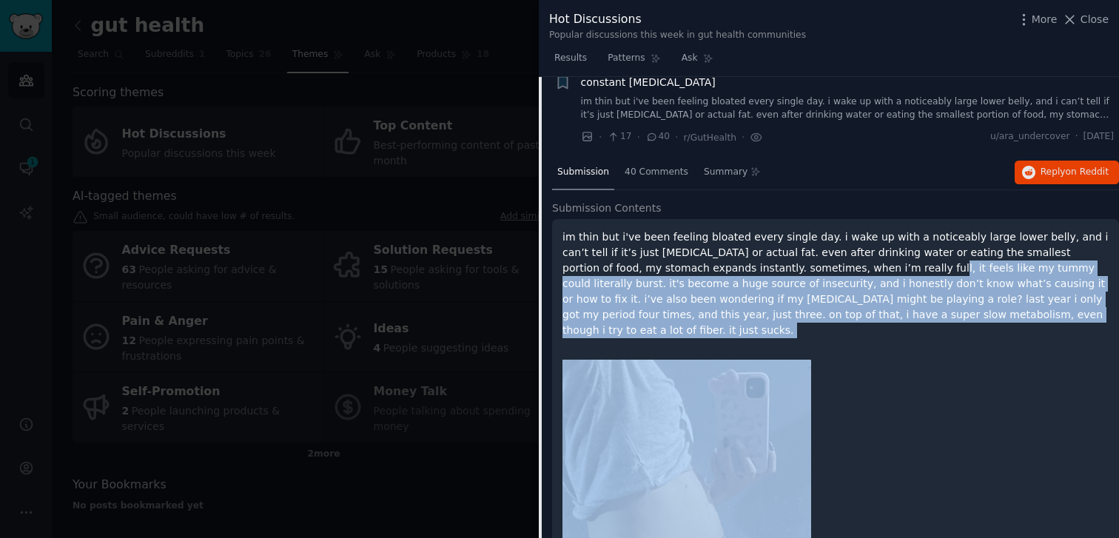
drag, startPoint x: 1044, startPoint y: 326, endPoint x: 808, endPoint y: 264, distance: 243.7
click at [808, 264] on div "im thin but i've been feeling bloated every single day. i wake up with a notice…" at bounding box center [835, 465] width 567 height 493
click at [808, 264] on p "im thin but i've been feeling bloated every single day. i wake up with a notice…" at bounding box center [836, 283] width 546 height 109
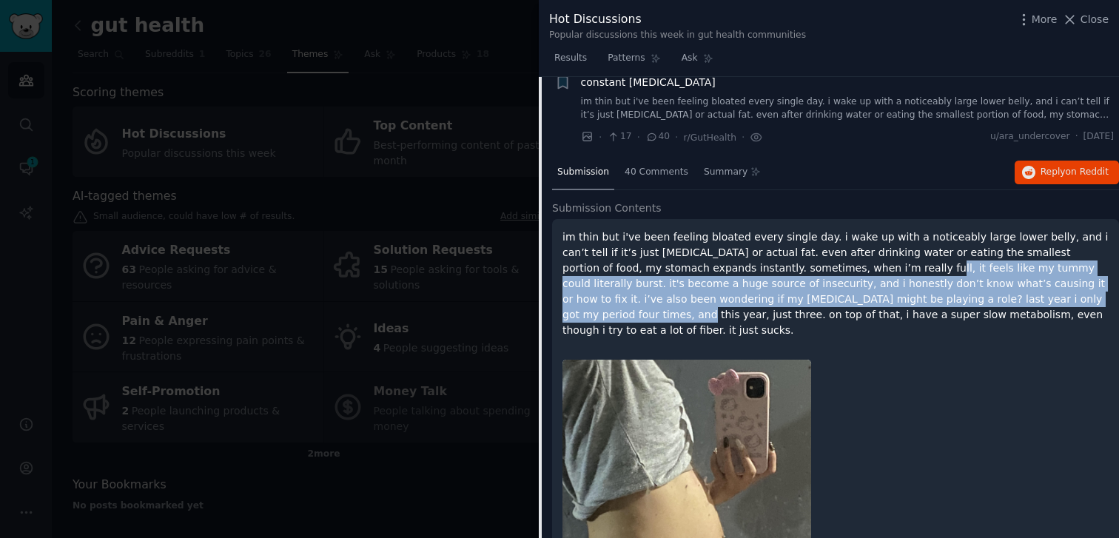
drag, startPoint x: 808, startPoint y: 264, endPoint x: 980, endPoint y: 305, distance: 176.7
click at [975, 304] on p "im thin but i've been feeling bloated every single day. i wake up with a notice…" at bounding box center [836, 283] width 546 height 109
click at [980, 305] on p "im thin but i've been feeling bloated every single day. i wake up with a notice…" at bounding box center [836, 283] width 546 height 109
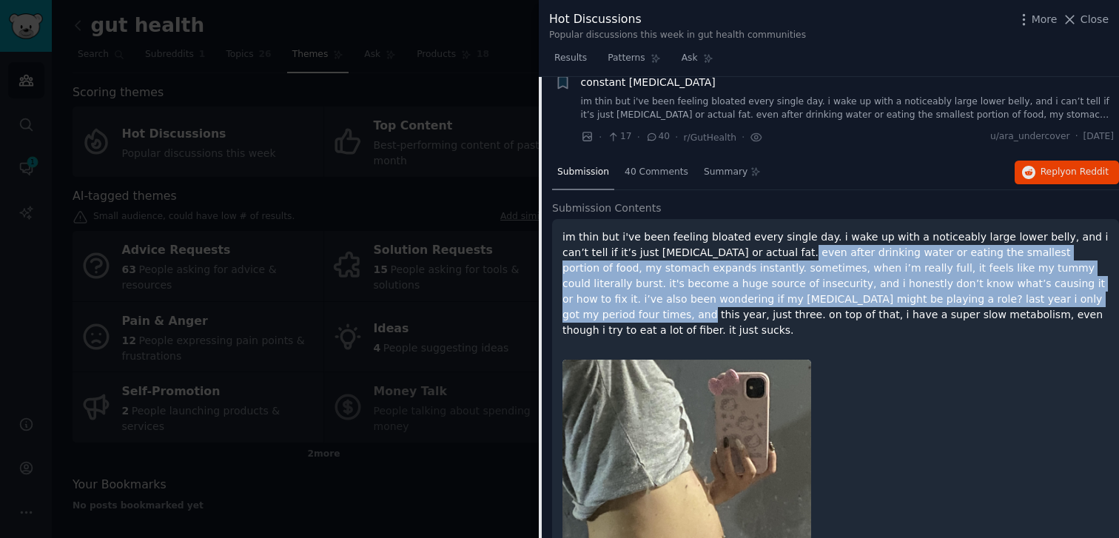
drag, startPoint x: 980, startPoint y: 305, endPoint x: 741, endPoint y: 258, distance: 243.8
click at [742, 258] on p "im thin but i've been feeling bloated every single day. i wake up with a notice…" at bounding box center [836, 283] width 546 height 109
click at [741, 258] on p "im thin but i've been feeling bloated every single day. i wake up with a notice…" at bounding box center [836, 283] width 546 height 109
drag, startPoint x: 741, startPoint y: 258, endPoint x: 973, endPoint y: 313, distance: 239.0
click at [966, 308] on p "im thin but i've been feeling bloated every single day. i wake up with a notice…" at bounding box center [836, 283] width 546 height 109
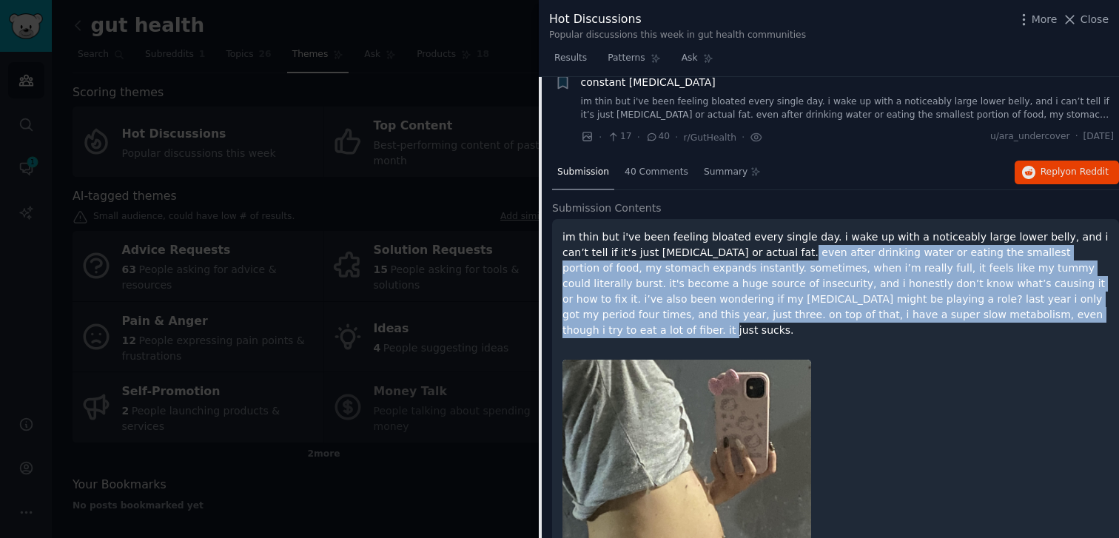
click at [973, 313] on p "im thin but i've been feeling bloated every single day. i wake up with a notice…" at bounding box center [836, 283] width 546 height 109
drag, startPoint x: 973, startPoint y: 313, endPoint x: 754, endPoint y: 249, distance: 228.2
click at [754, 249] on p "im thin but i've been feeling bloated every single day. i wake up with a notice…" at bounding box center [836, 283] width 546 height 109
drag, startPoint x: 754, startPoint y: 249, endPoint x: 947, endPoint y: 312, distance: 202.5
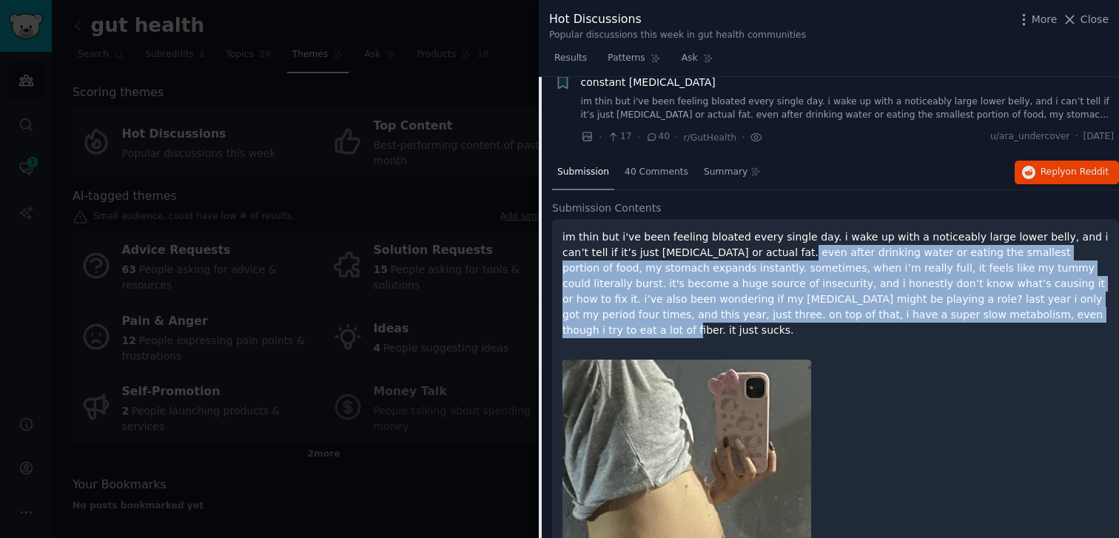
click at [939, 309] on p "im thin but i've been feeling bloated every single day. i wake up with a notice…" at bounding box center [836, 283] width 546 height 109
click at [947, 312] on p "im thin but i've been feeling bloated every single day. i wake up with a notice…" at bounding box center [836, 283] width 546 height 109
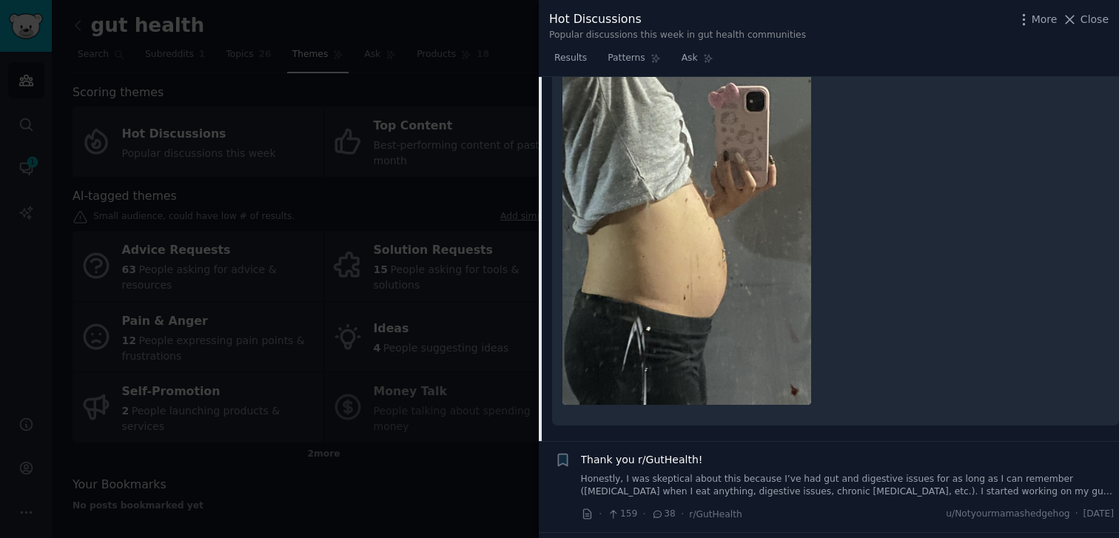
scroll to position [0, 0]
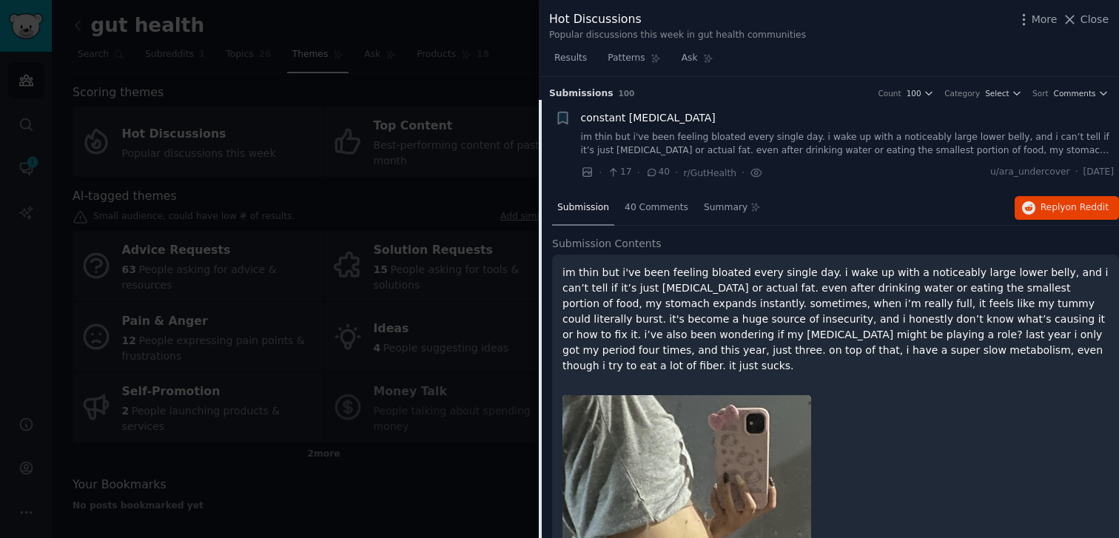
click at [740, 301] on p "im thin but i've been feeling bloated every single day. i wake up with a notice…" at bounding box center [836, 319] width 546 height 109
click at [639, 196] on div "40 Comments" at bounding box center [657, 209] width 74 height 36
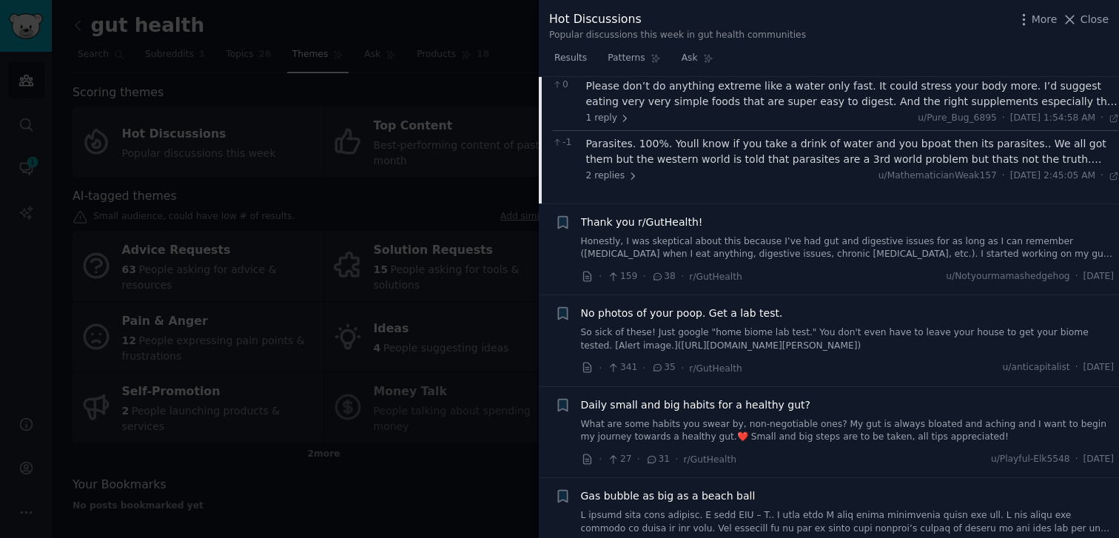
scroll to position [758, 0]
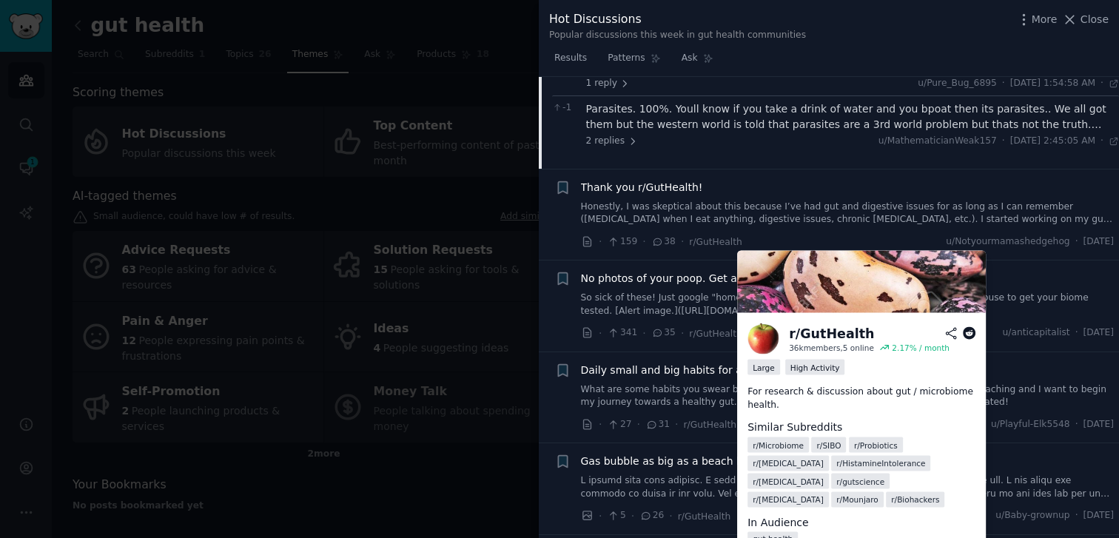
click at [733, 213] on link "Honestly, I was skeptical about this because I’ve had gut and digestive issues …" at bounding box center [848, 214] width 534 height 26
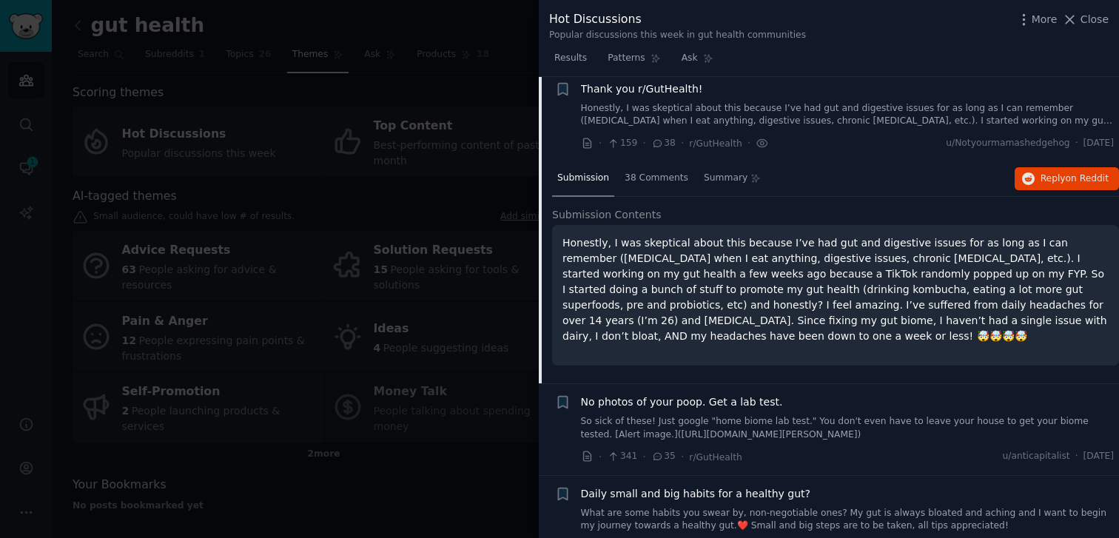
scroll to position [115, 0]
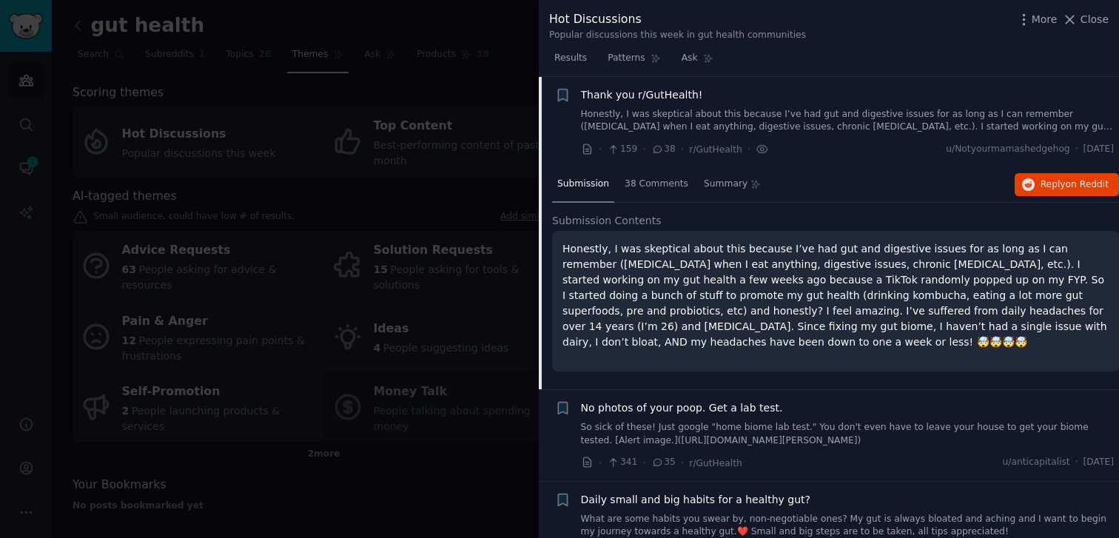
click at [386, 496] on div at bounding box center [559, 269] width 1119 height 538
click at [395, 492] on div at bounding box center [559, 269] width 1119 height 538
click at [411, 483] on div at bounding box center [559, 269] width 1119 height 538
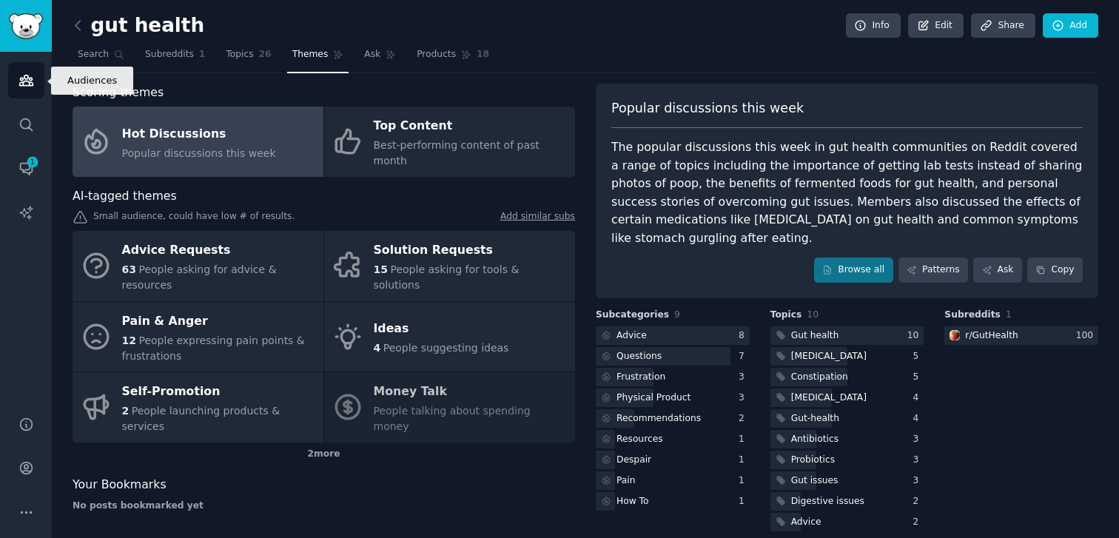
click at [27, 76] on icon "Sidebar" at bounding box center [25, 81] width 13 height 10
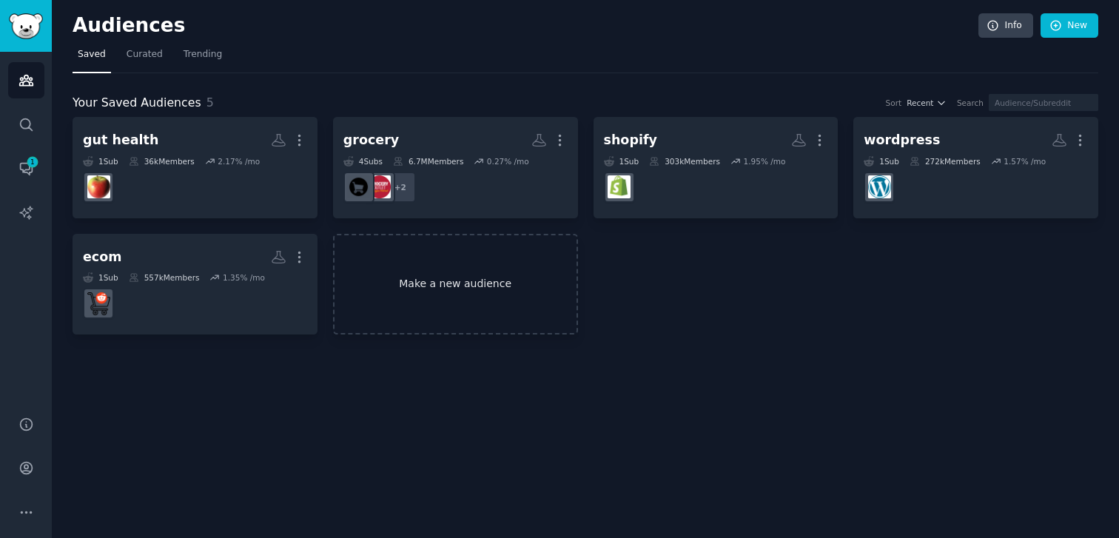
click at [409, 278] on link "Make a new audience" at bounding box center [455, 284] width 245 height 101
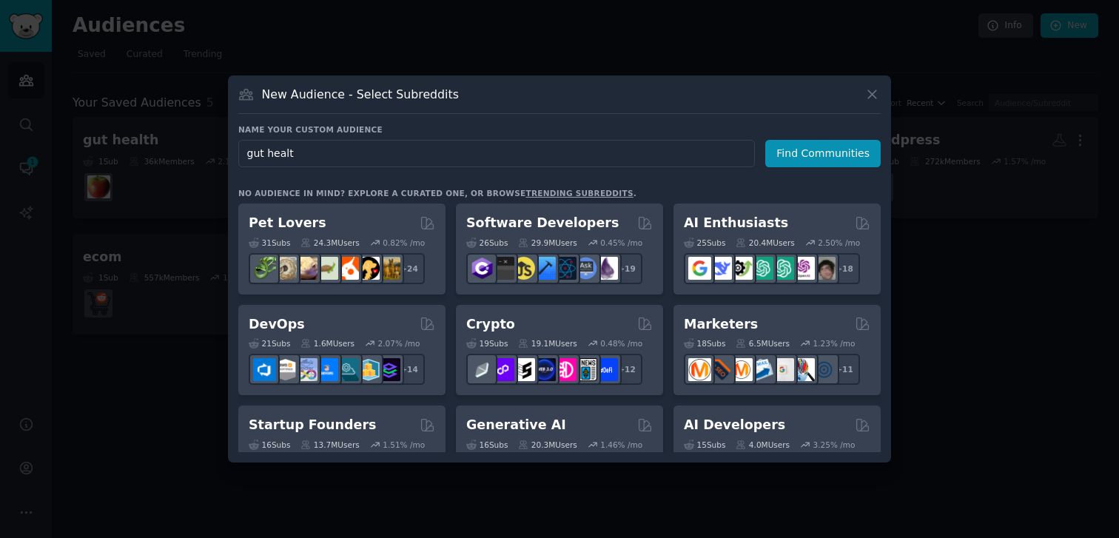
type input "gut health"
click button "Find Communities" at bounding box center [822, 153] width 115 height 27
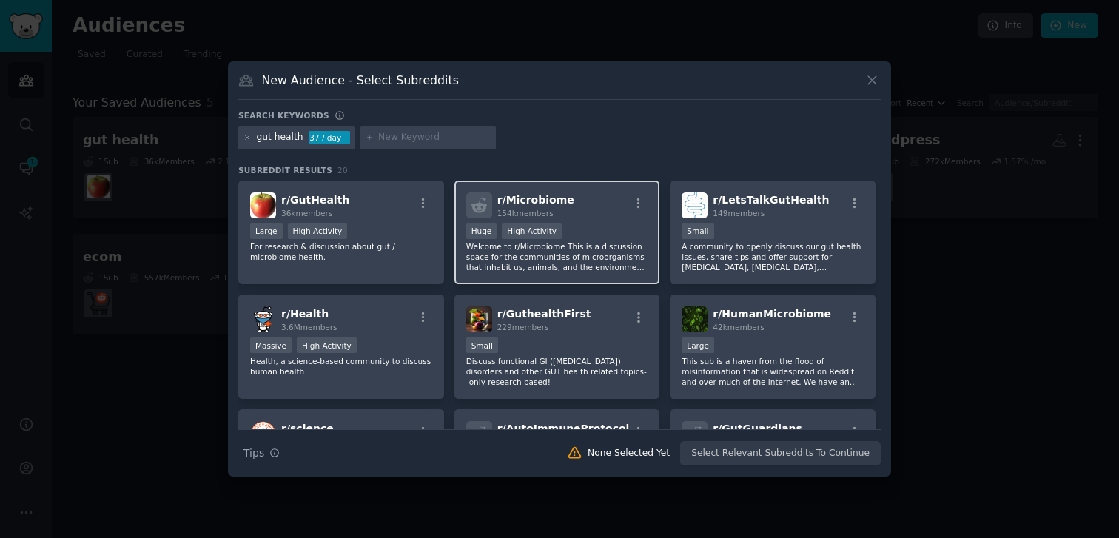
click at [594, 260] on p "Welcome to r/Microbiome This is a discussion space for the communities of micro…" at bounding box center [557, 256] width 182 height 31
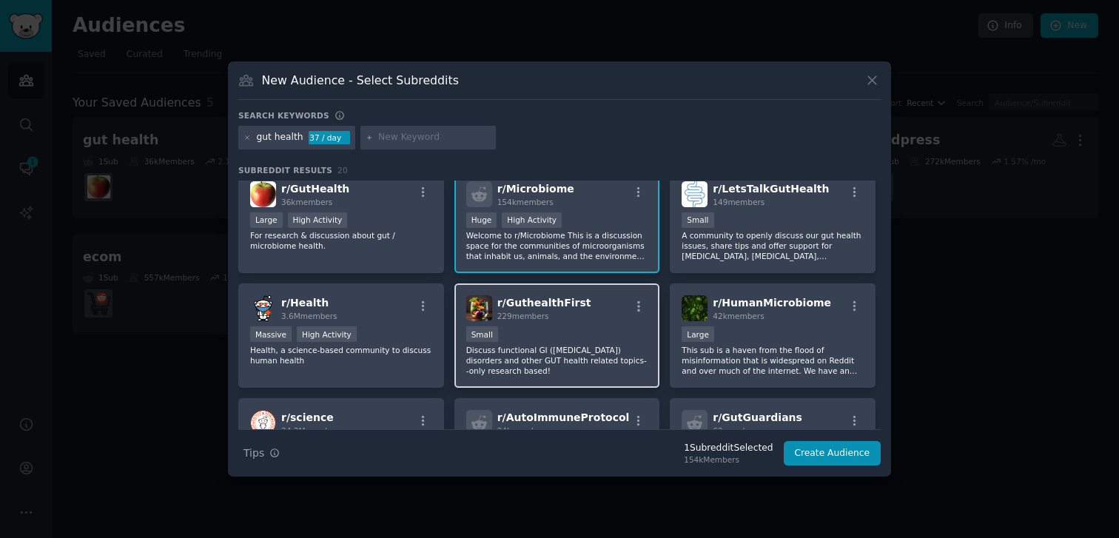
scroll to position [141, 0]
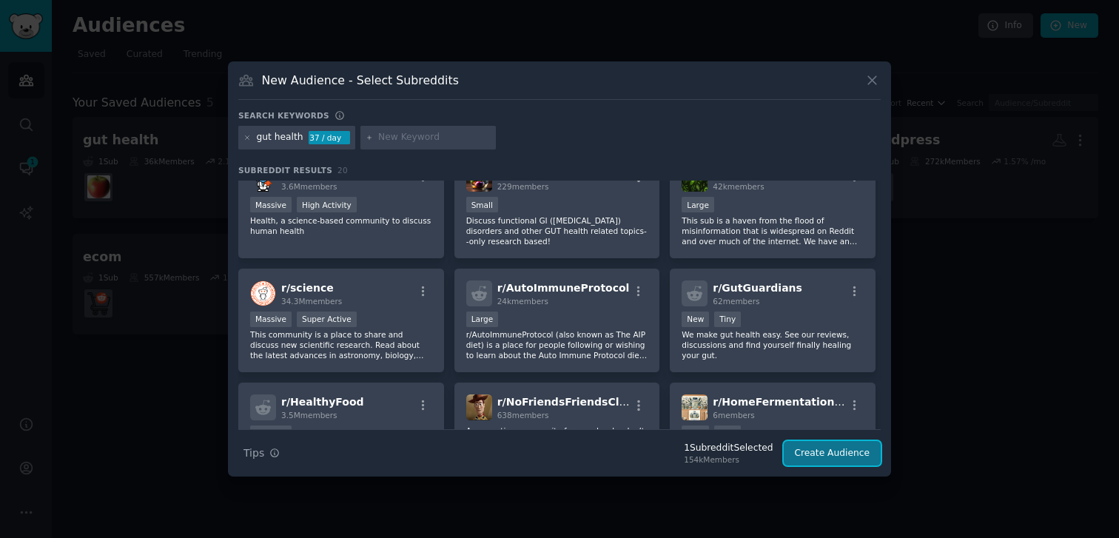
click at [838, 452] on button "Create Audience" at bounding box center [833, 453] width 98 height 25
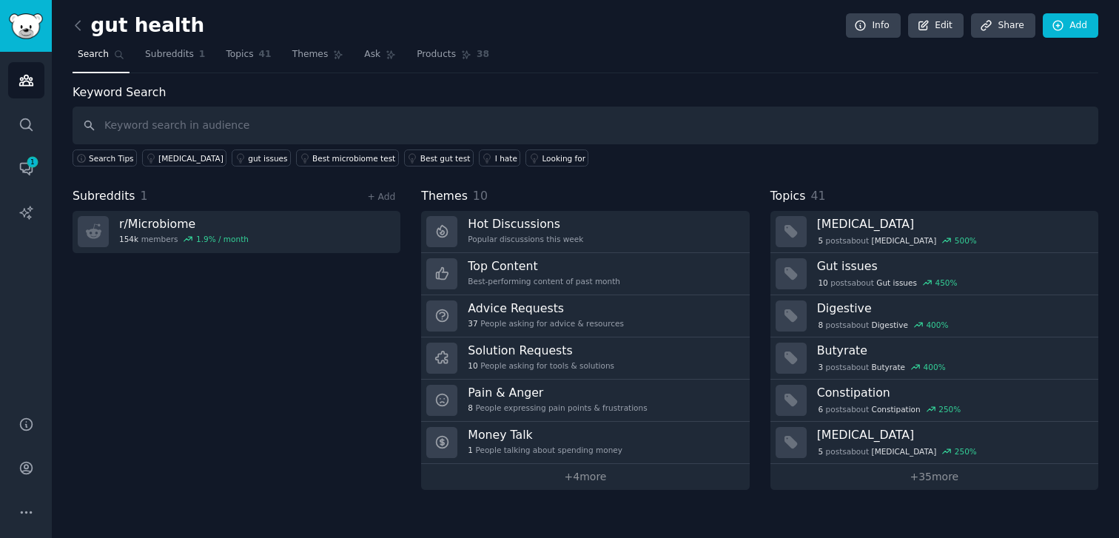
click at [332, 338] on div "Subreddits 1 + Add r/ Microbiome 154k members 1.9 % / month" at bounding box center [237, 338] width 328 height 303
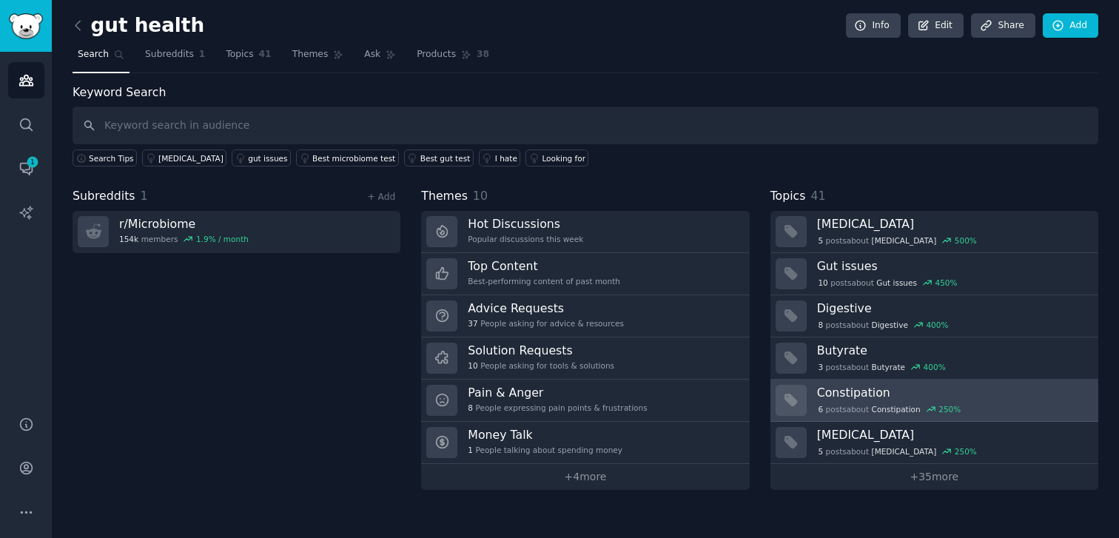
click at [1009, 394] on h3 "Constipation" at bounding box center [952, 393] width 271 height 16
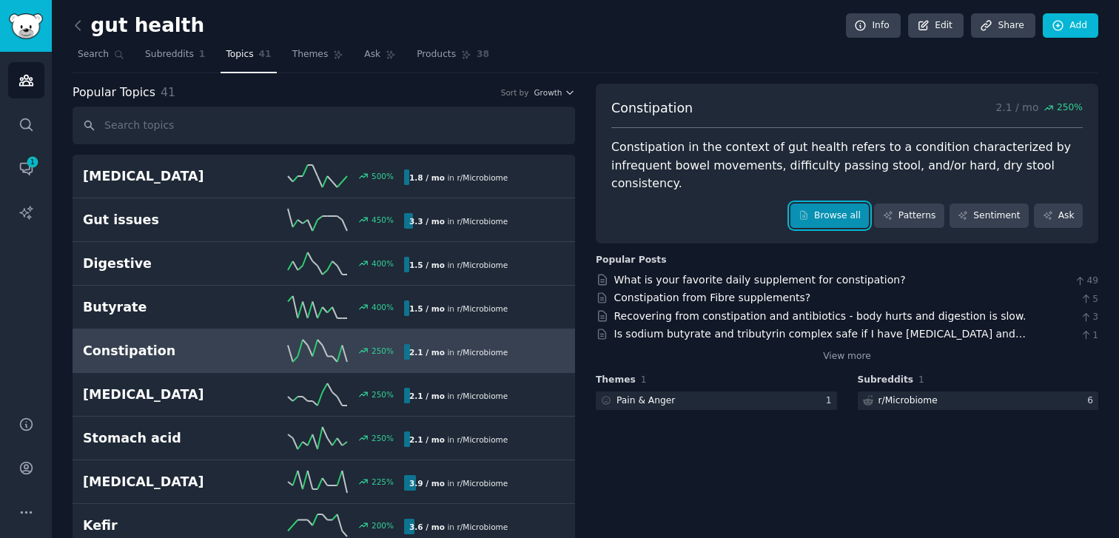
click at [825, 204] on link "Browse all" at bounding box center [830, 216] width 79 height 25
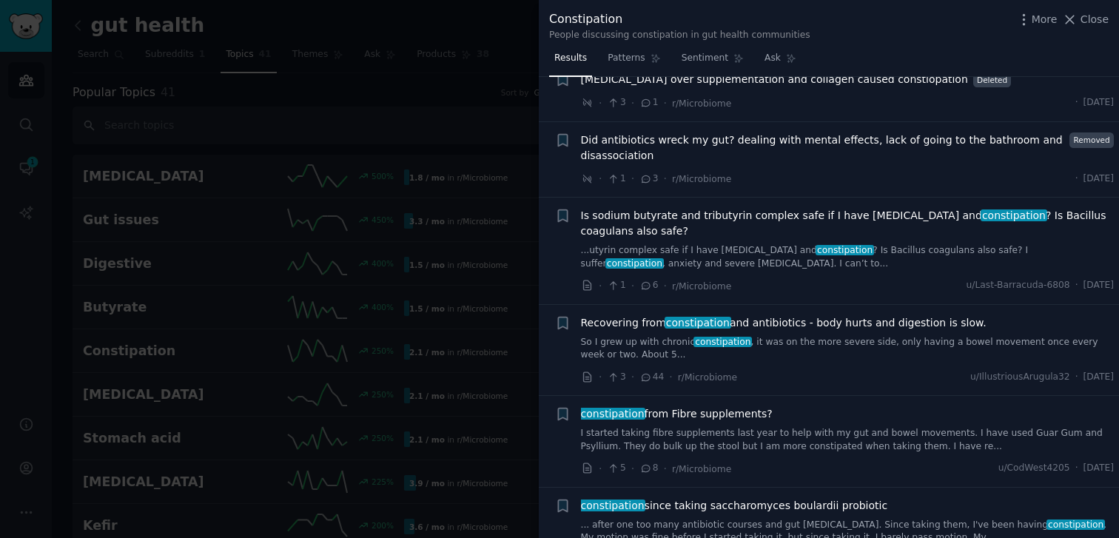
scroll to position [21, 0]
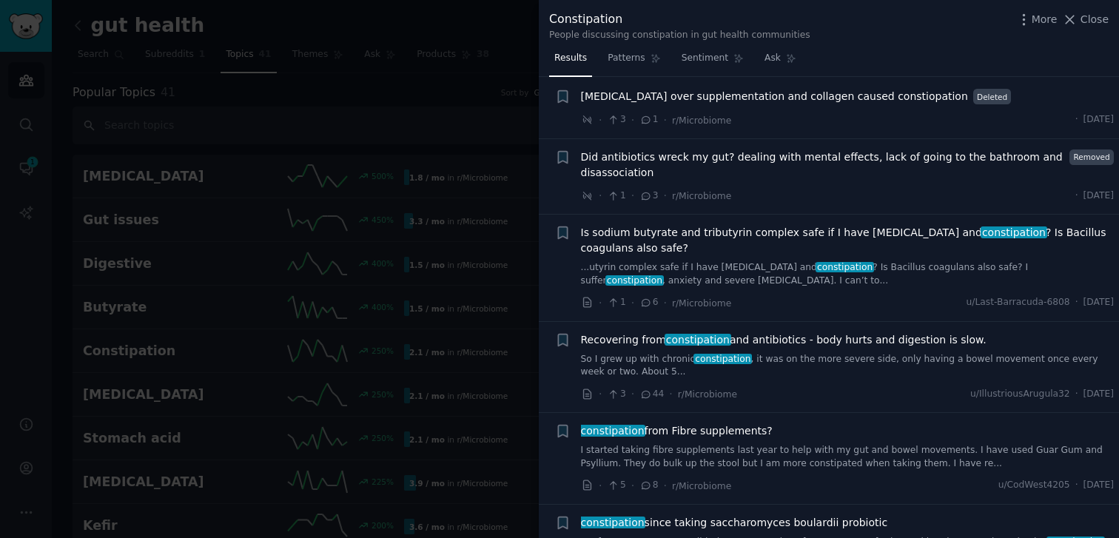
click at [765, 286] on link "...utyrin complex safe if I have brain fog and constipation ? Is Bacillus coagu…" at bounding box center [848, 274] width 534 height 26
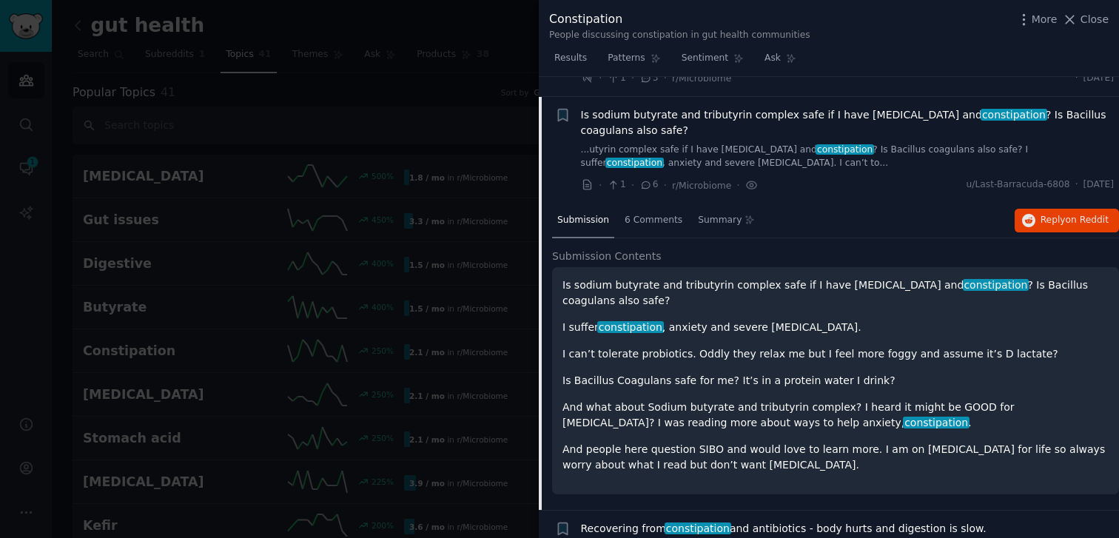
scroll to position [159, 0]
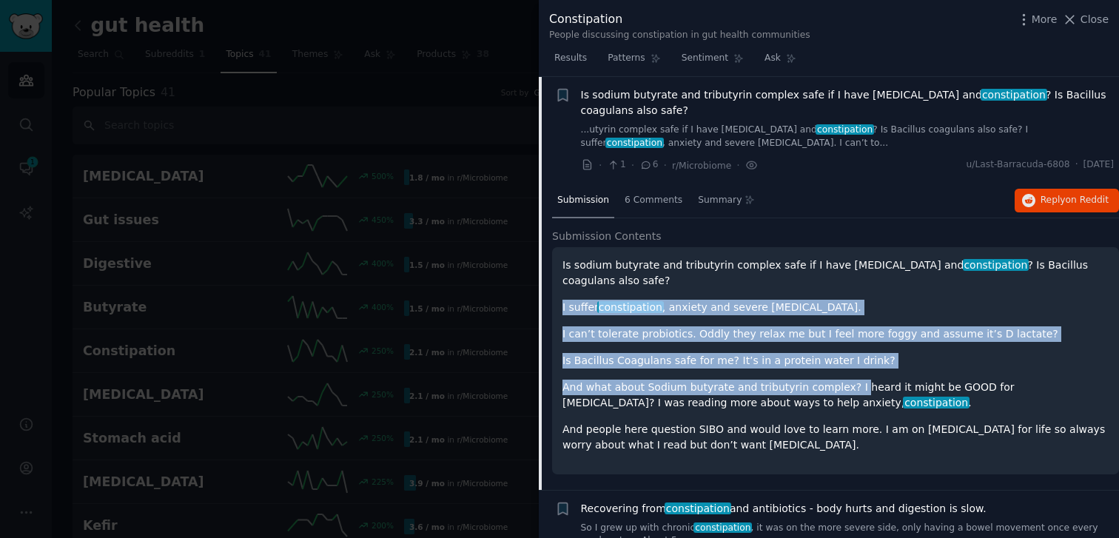
drag, startPoint x: 588, startPoint y: 295, endPoint x: 845, endPoint y: 381, distance: 270.9
click at [844, 380] on div "Is sodium butyrate and tributyrin complex safe if I have brain fog and constipa…" at bounding box center [836, 355] width 546 height 195
click at [845, 381] on p "And what about Sodium butyrate and tributyrin complex? I heard it might be GOOD…" at bounding box center [836, 395] width 546 height 31
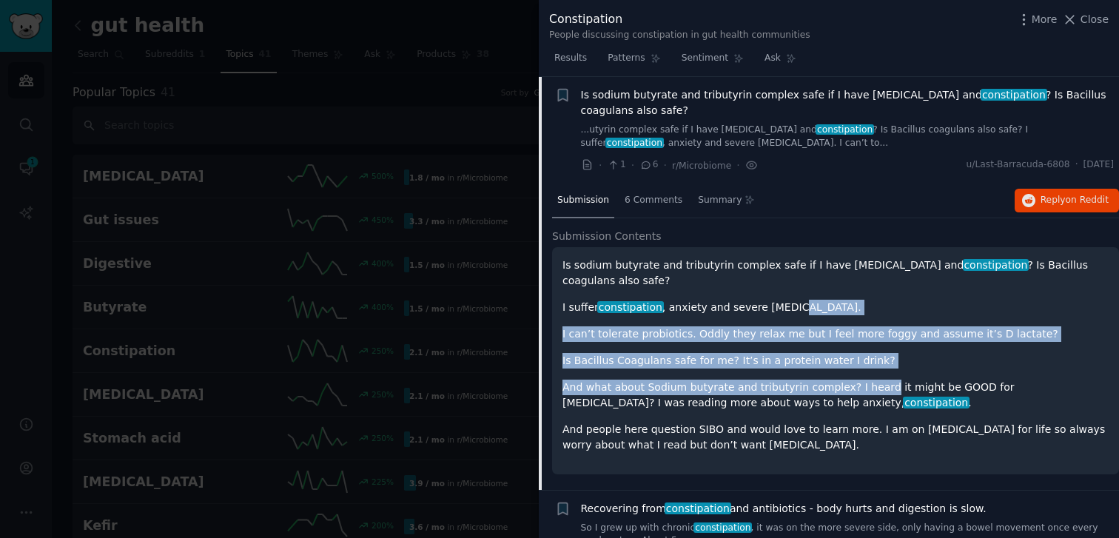
drag, startPoint x: 845, startPoint y: 381, endPoint x: 783, endPoint y: 298, distance: 103.2
click at [784, 299] on div "Is sodium butyrate and tributyrin complex safe if I have brain fog and constipa…" at bounding box center [836, 355] width 546 height 195
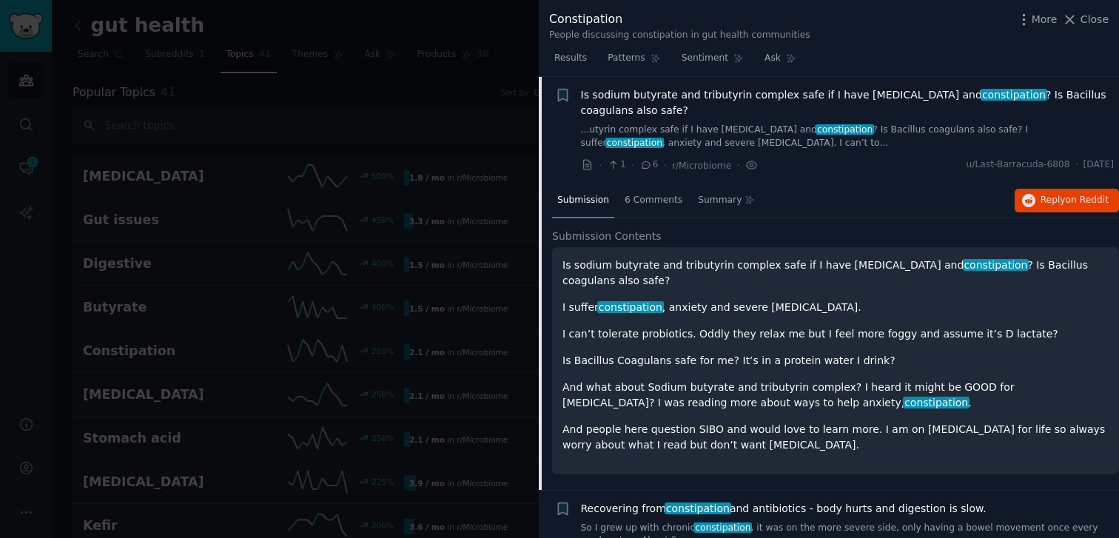
click at [783, 300] on p "I suffer constipation , anxiety and severe brain fog." at bounding box center [836, 308] width 546 height 16
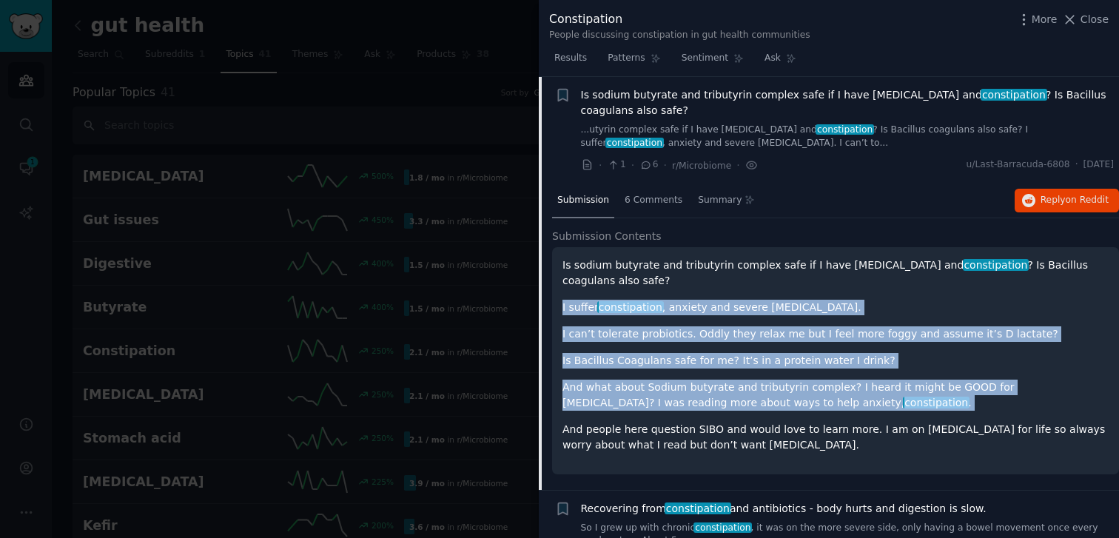
drag, startPoint x: 783, startPoint y: 298, endPoint x: 857, endPoint y: 408, distance: 131.8
click at [856, 407] on div "Is sodium butyrate and tributyrin complex safe if I have brain fog and constipa…" at bounding box center [836, 355] width 546 height 195
click at [857, 408] on p "And what about Sodium butyrate and tributyrin complex? I heard it might be GOOD…" at bounding box center [836, 395] width 546 height 31
drag, startPoint x: 857, startPoint y: 408, endPoint x: 768, endPoint y: 291, distance: 146.4
click at [768, 291] on div "Is sodium butyrate and tributyrin complex safe if I have brain fog and constipa…" at bounding box center [836, 355] width 546 height 195
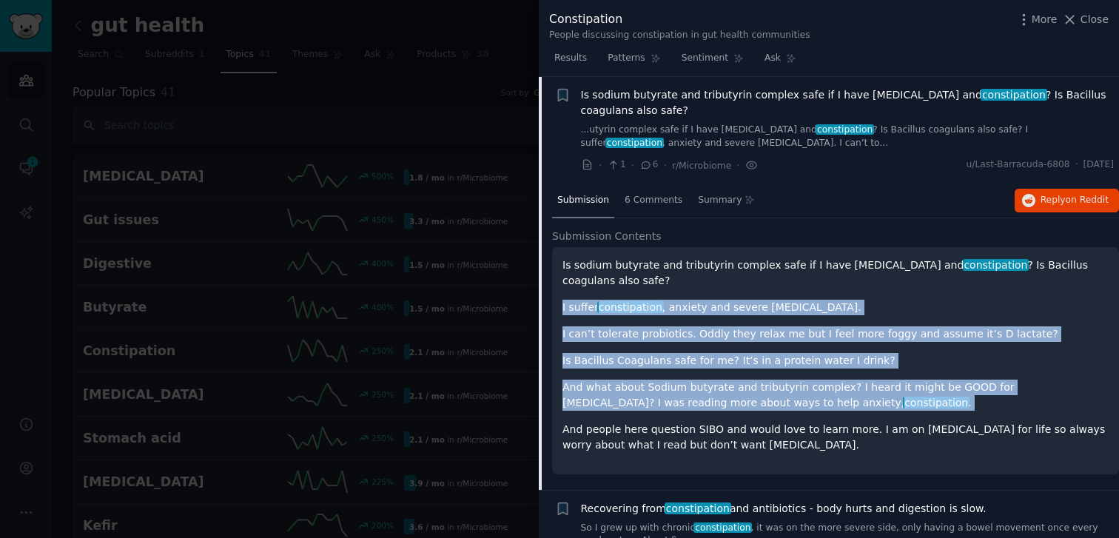
click at [768, 291] on div "Is sodium butyrate and tributyrin complex safe if I have brain fog and constipa…" at bounding box center [836, 355] width 546 height 195
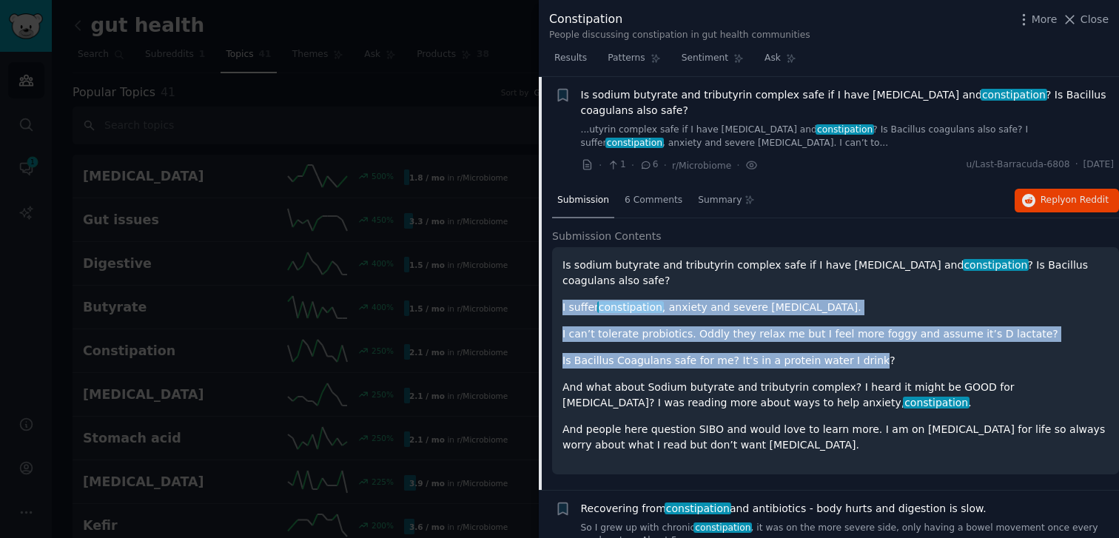
drag, startPoint x: 768, startPoint y: 291, endPoint x: 850, endPoint y: 370, distance: 113.6
click at [848, 366] on div "Is sodium butyrate and tributyrin complex safe if I have brain fog and constipa…" at bounding box center [836, 355] width 546 height 195
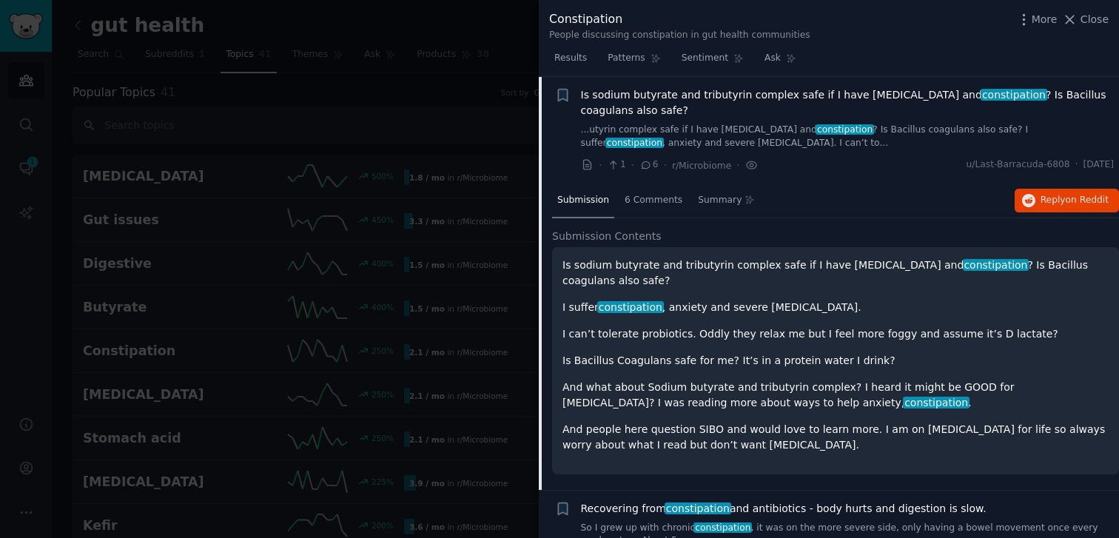
click at [850, 370] on div "Is sodium butyrate and tributyrin complex safe if I have brain fog and constipa…" at bounding box center [836, 355] width 546 height 195
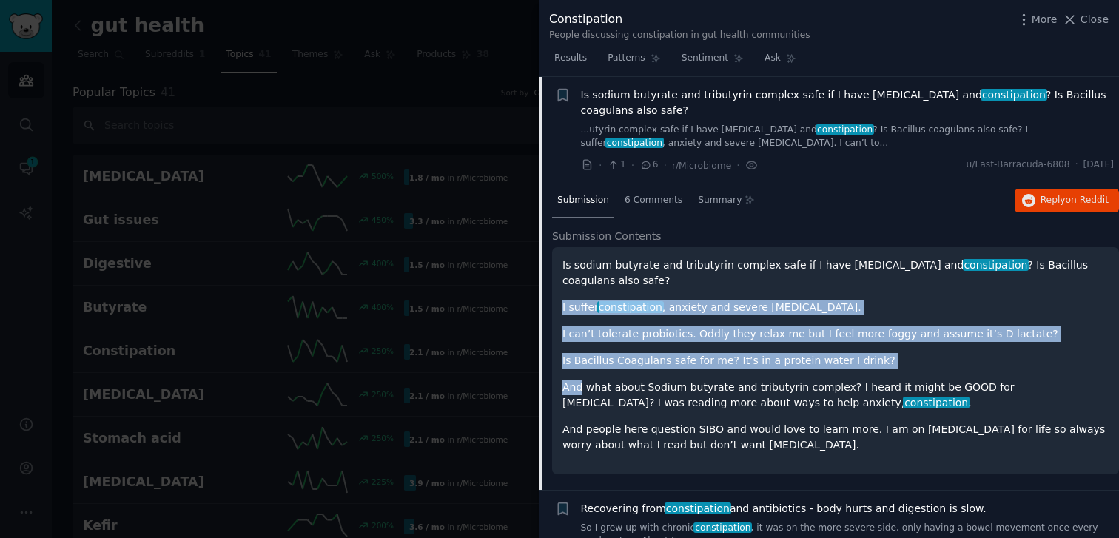
drag, startPoint x: 850, startPoint y: 370, endPoint x: 780, endPoint y: 297, distance: 101.6
click at [780, 297] on div "Is sodium butyrate and tributyrin complex safe if I have brain fog and constipa…" at bounding box center [836, 355] width 546 height 195
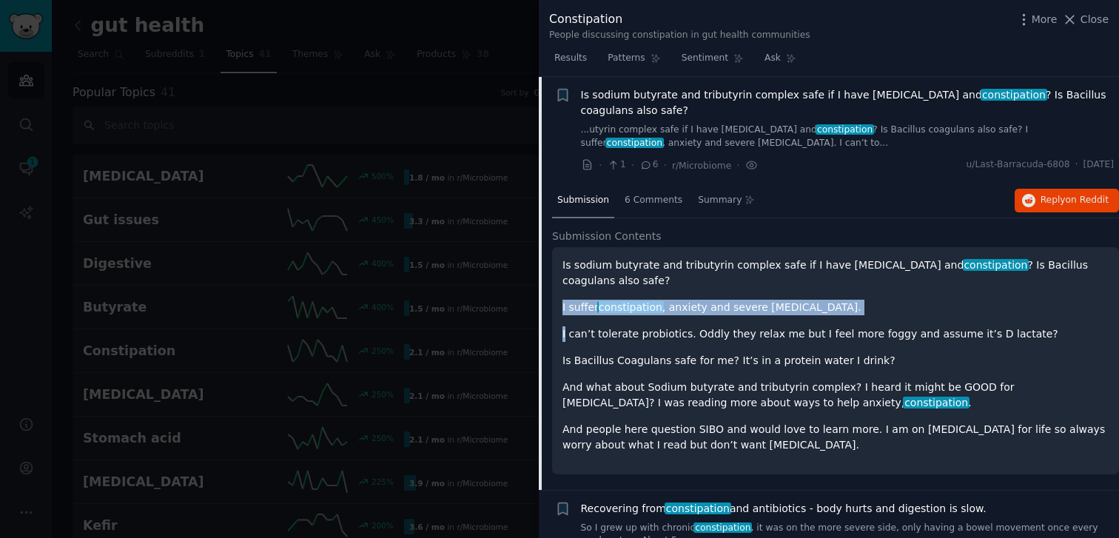
drag, startPoint x: 780, startPoint y: 297, endPoint x: 929, endPoint y: 380, distance: 171.0
click at [815, 315] on div "Is sodium butyrate and tributyrin complex safe if I have brain fog and constipa…" at bounding box center [836, 355] width 546 height 195
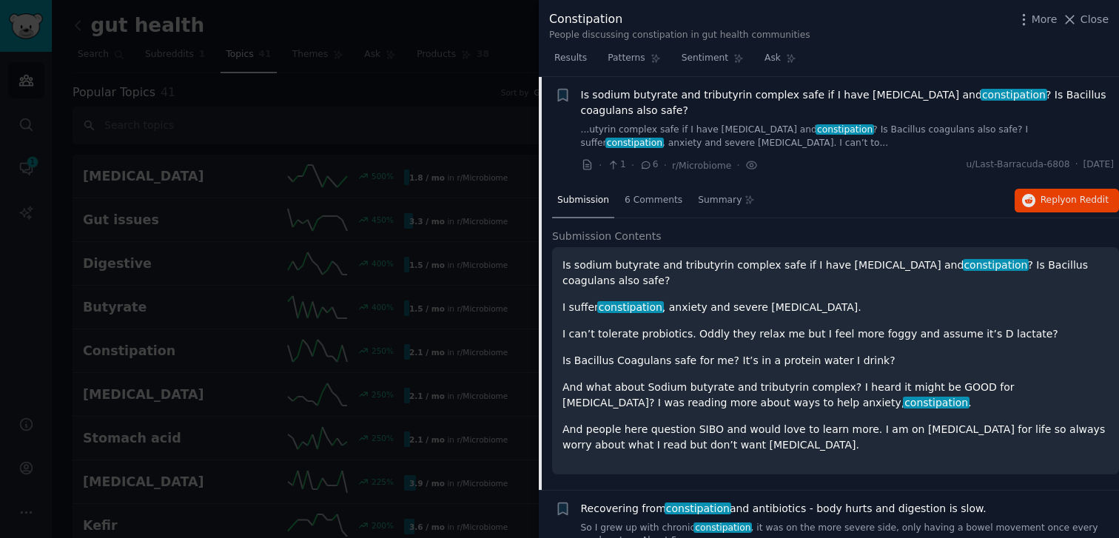
click at [929, 380] on p "And what about Sodium butyrate and tributyrin complex? I heard it might be GOOD…" at bounding box center [836, 395] width 546 height 31
click at [657, 207] on div "6 Comments" at bounding box center [654, 202] width 68 height 36
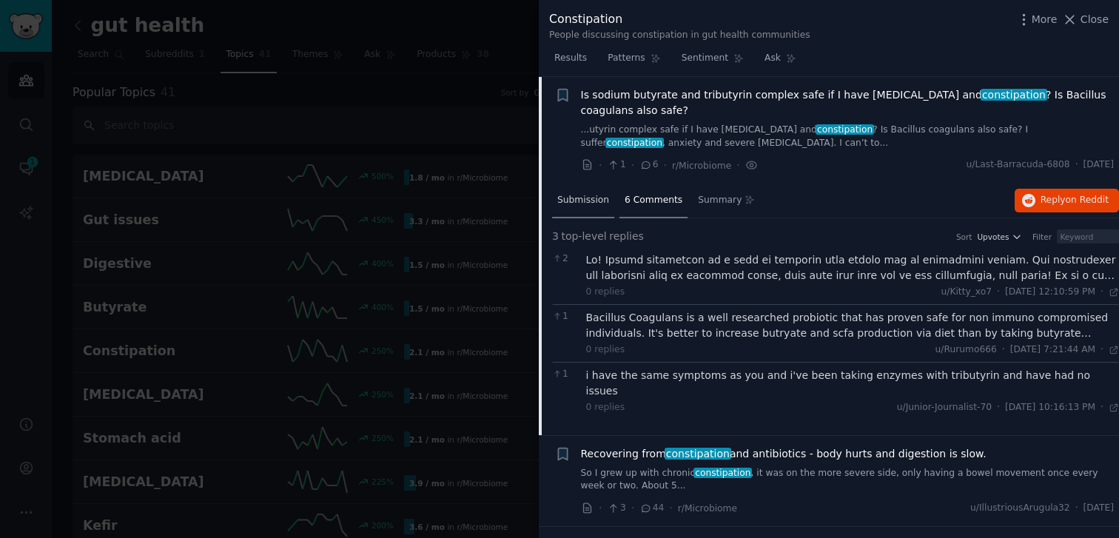
click at [580, 206] on div "Submission" at bounding box center [583, 202] width 62 height 36
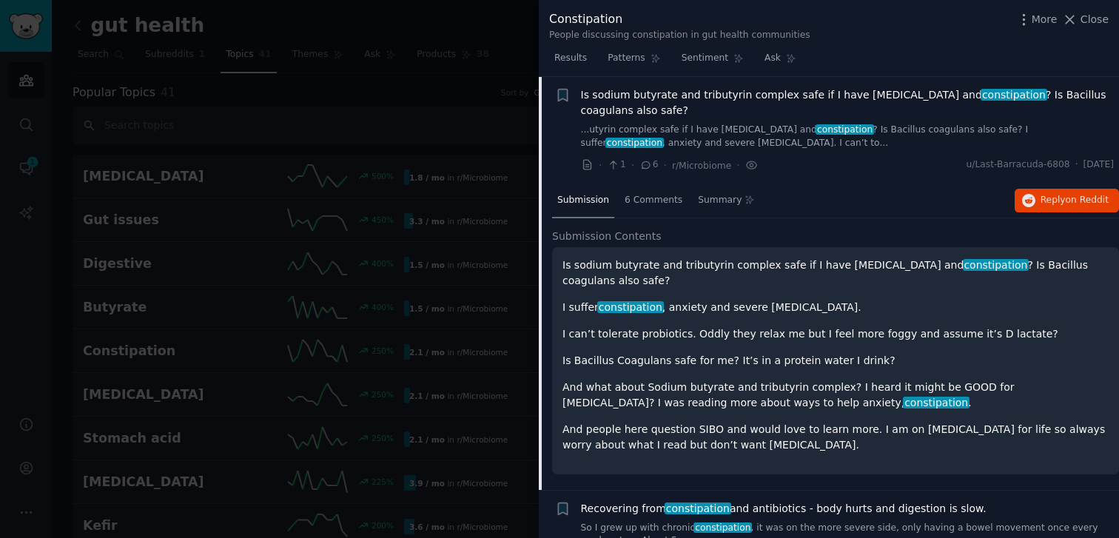
scroll to position [202, 0]
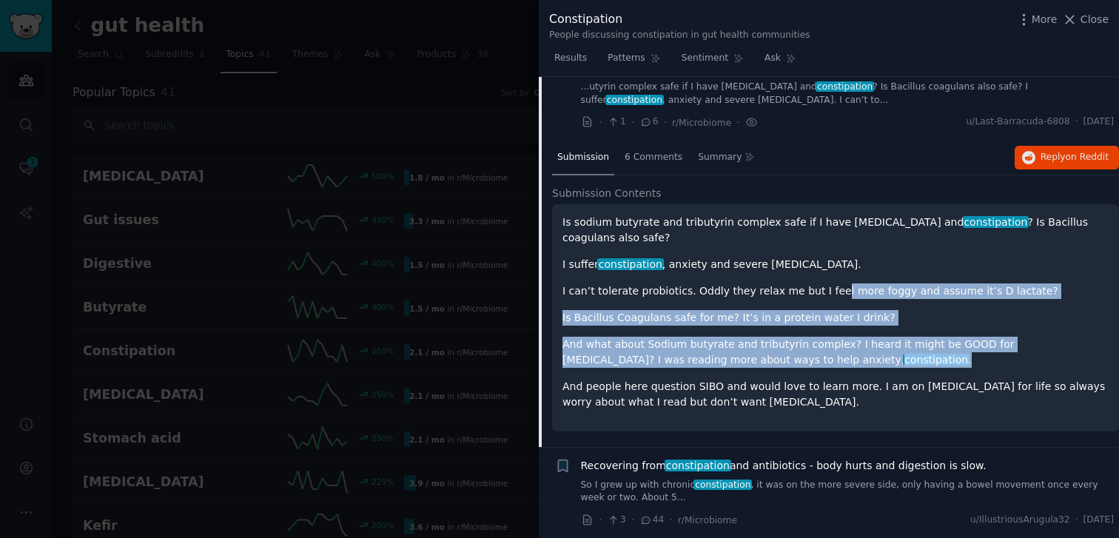
drag, startPoint x: 824, startPoint y: 293, endPoint x: 857, endPoint y: 361, distance: 74.8
click at [857, 361] on div "Is sodium butyrate and tributyrin complex safe if I have brain fog and constipa…" at bounding box center [836, 312] width 546 height 195
click at [857, 361] on p "And what about Sodium butyrate and tributyrin complex? I heard it might be GOOD…" at bounding box center [836, 352] width 546 height 31
drag, startPoint x: 844, startPoint y: 361, endPoint x: 873, endPoint y: 299, distance: 67.9
click at [873, 299] on div "Is sodium butyrate and tributyrin complex safe if I have brain fog and constipa…" at bounding box center [836, 312] width 546 height 195
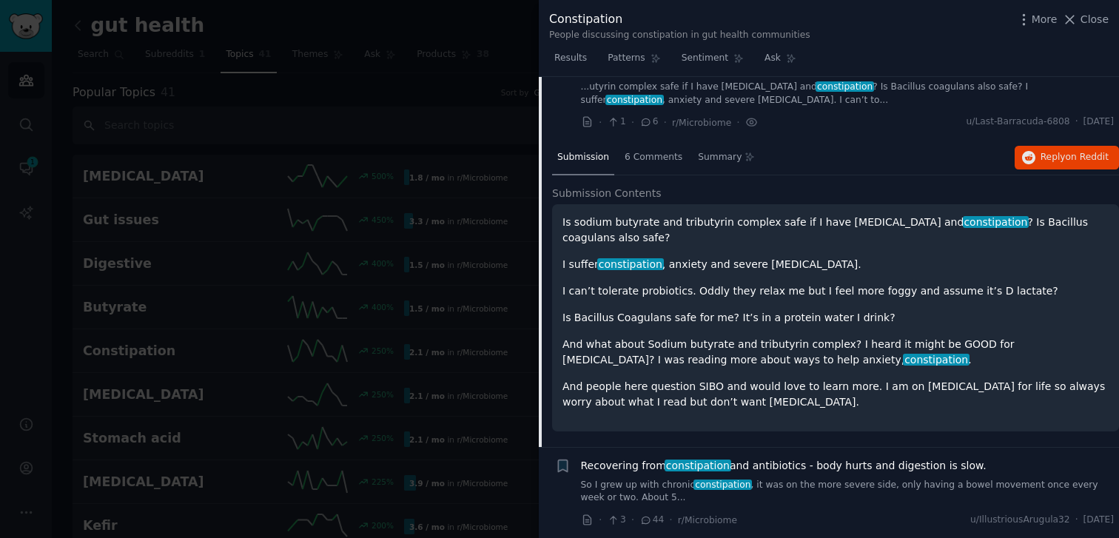
click at [874, 288] on p "I can’t tolerate probiotics. Oddly they relax me but I feel more foggy and assu…" at bounding box center [836, 292] width 546 height 16
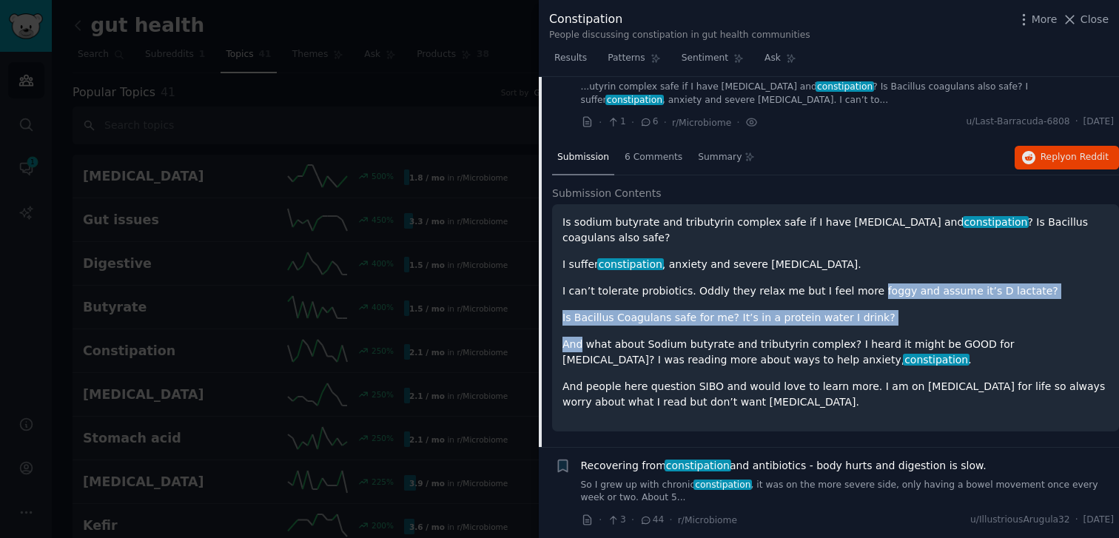
drag, startPoint x: 874, startPoint y: 288, endPoint x: 830, endPoint y: 338, distance: 66.1
click at [832, 332] on div "Is sodium butyrate and tributyrin complex safe if I have brain fog and constipa…" at bounding box center [836, 312] width 546 height 195
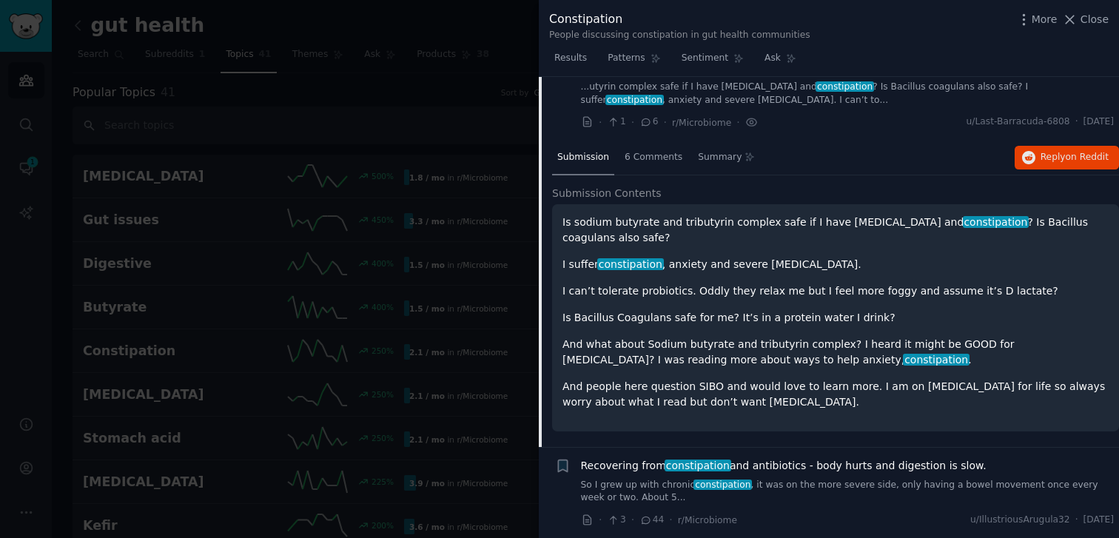
click at [830, 338] on p "And what about Sodium butyrate and tributyrin complex? I heard it might be GOOD…" at bounding box center [836, 352] width 546 height 31
